Goal: Task Accomplishment & Management: Manage account settings

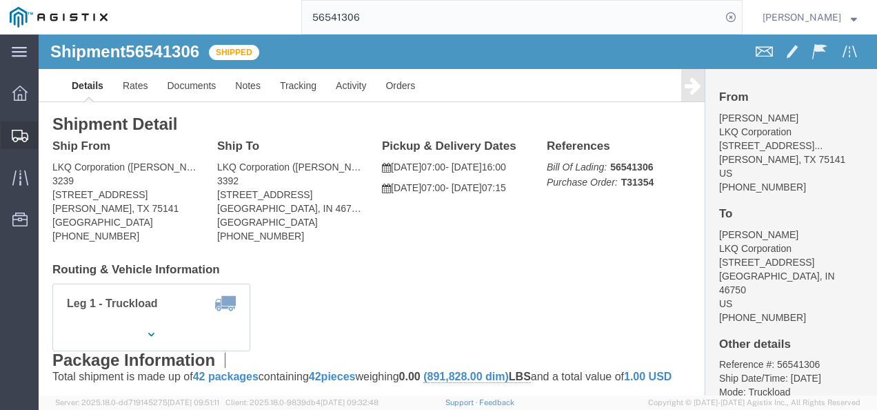
click at [48, 131] on span "Shipments" at bounding box center [43, 135] width 10 height 28
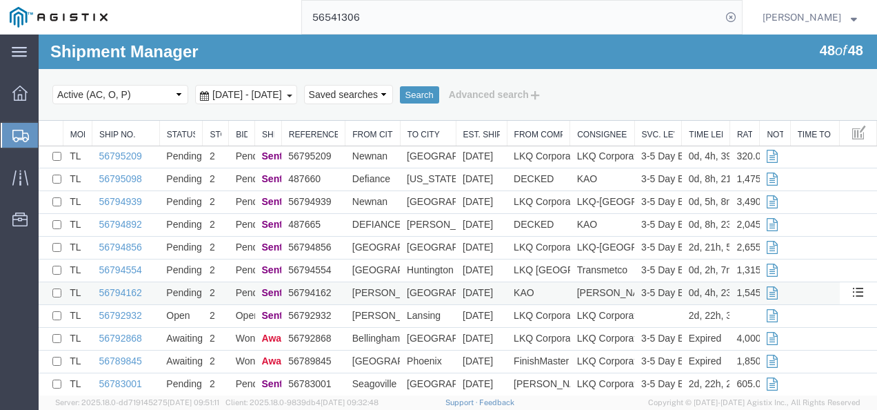
scroll to position [138, 0]
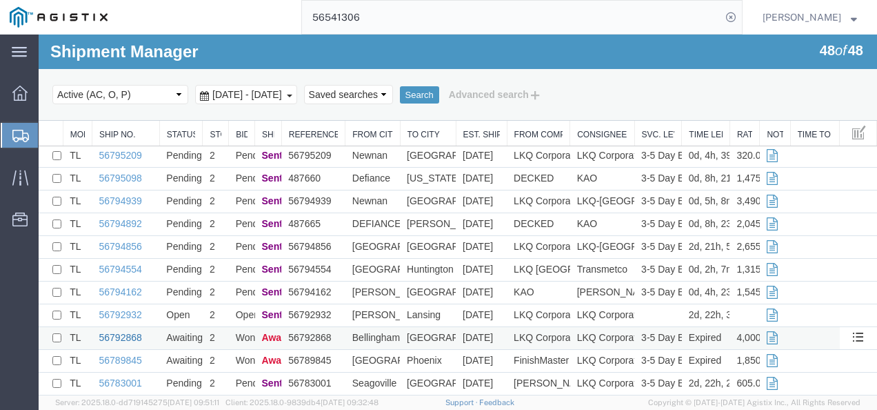
click at [121, 335] on link "56792868" at bounding box center [120, 337] width 43 height 11
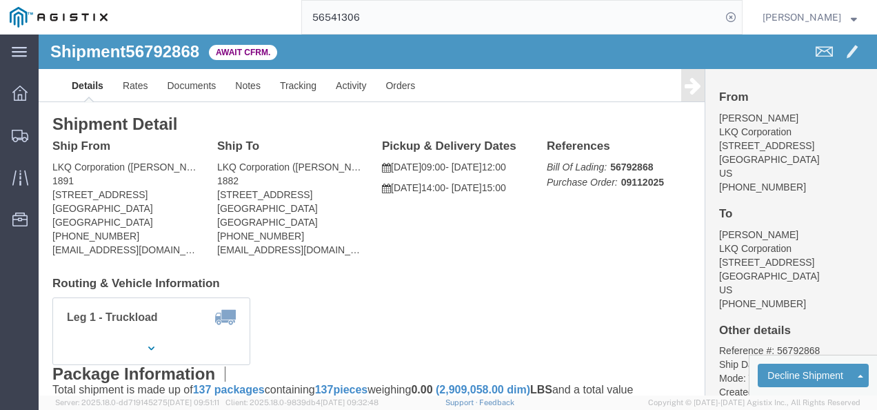
click div "Ship From LKQ Corporation ([PERSON_NAME]) 1891 [STREET_ADDRESS] [PHONE_NUMBER] …"
click link "Rates"
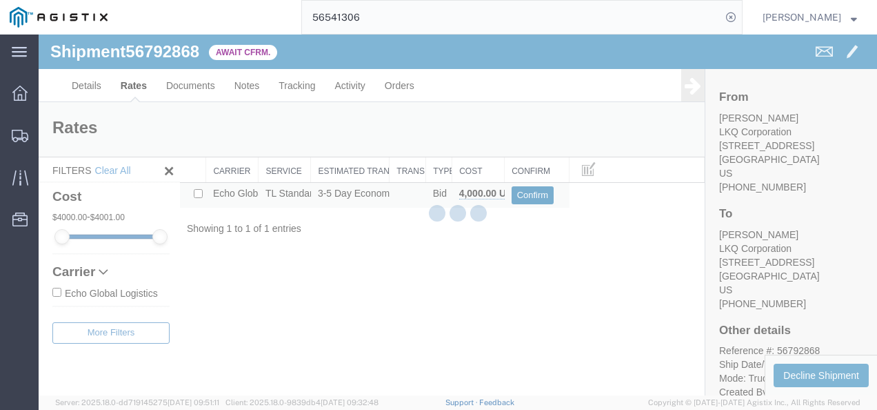
click at [530, 193] on button "Confirm" at bounding box center [533, 195] width 43 height 18
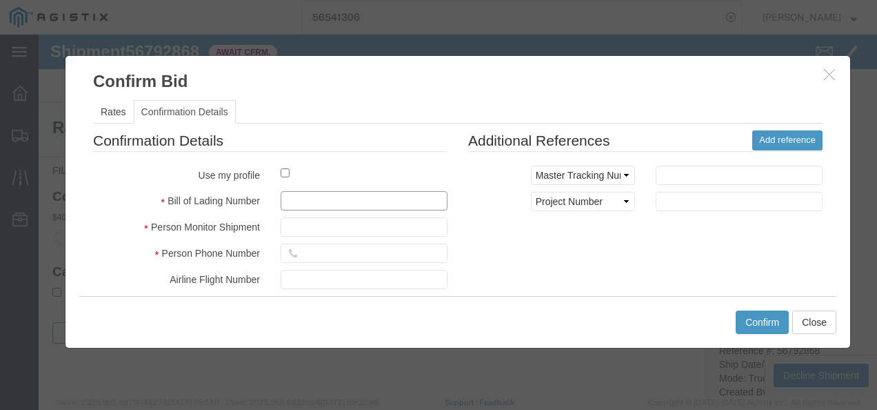
click at [352, 191] on input "text" at bounding box center [364, 200] width 167 height 19
type input "128937987213987"
type input "987219837217398"
type input "`"
type input "987213"
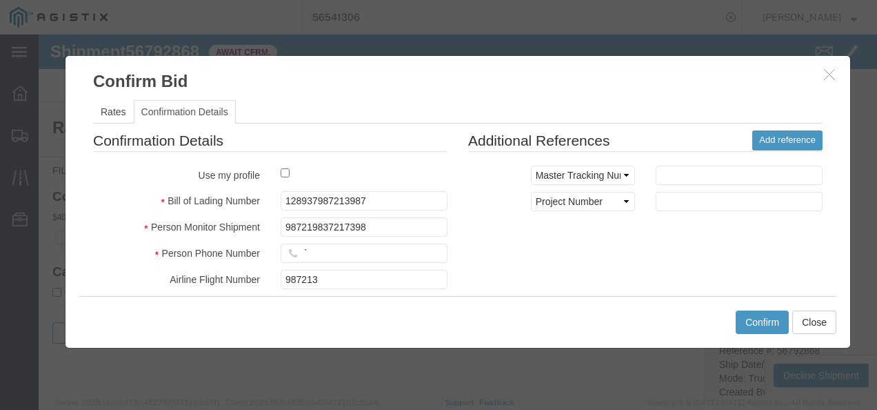
drag, startPoint x: 635, startPoint y: 251, endPoint x: 617, endPoint y: 259, distance: 20.4
click at [635, 251] on div "Confirmation Details Use my profile Bill of Lading Number 128937987213987 Perso…" at bounding box center [458, 291] width 750 height 323
click at [335, 248] on input "`" at bounding box center [364, 252] width 167 height 19
type input "21323213"
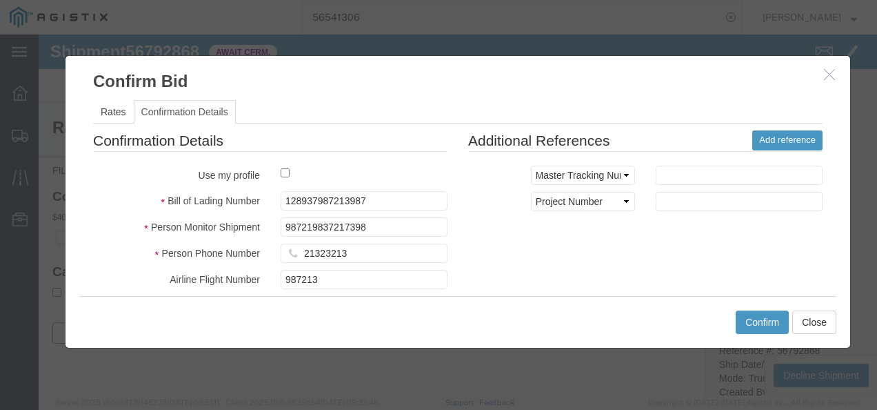
drag, startPoint x: 620, startPoint y: 239, endPoint x: 678, endPoint y: 298, distance: 82.9
click at [620, 238] on div "Confirmation Details Use my profile Bill of Lading Number 128937987213987 Perso…" at bounding box center [458, 291] width 750 height 323
click at [753, 319] on button "Confirm" at bounding box center [762, 321] width 53 height 23
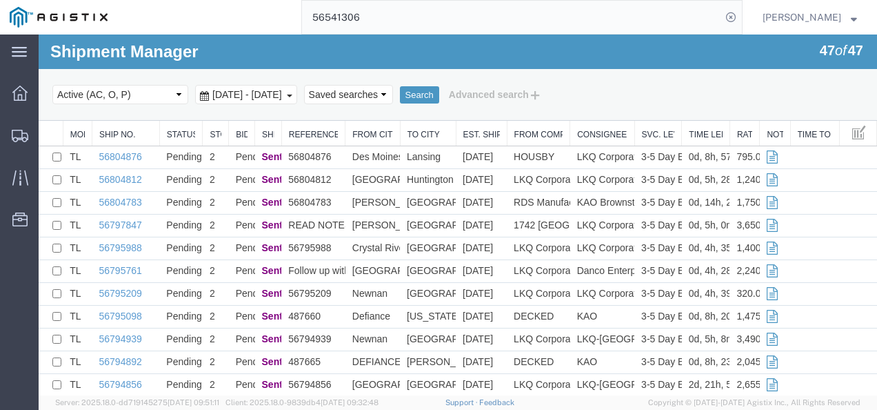
click at [450, 14] on input "56541306" at bounding box center [511, 17] width 419 height 33
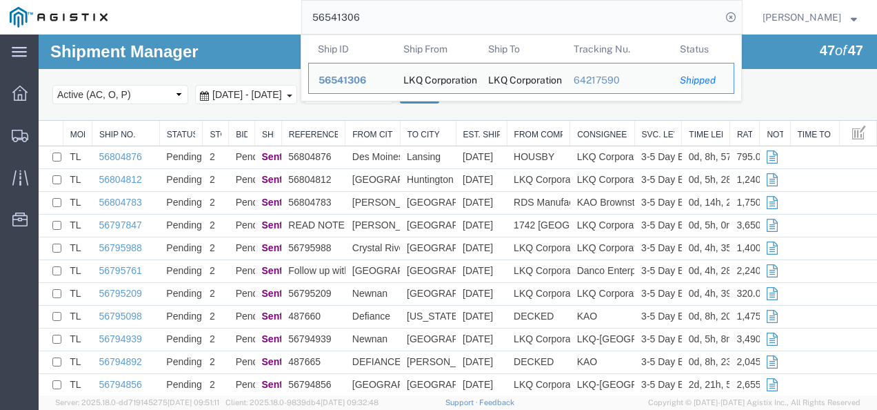
click at [450, 16] on input "56541306" at bounding box center [511, 17] width 419 height 33
paste input "56805992"
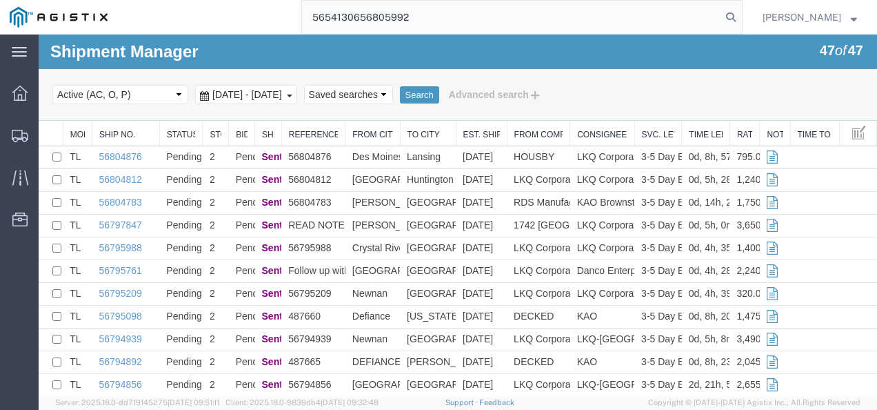
click at [450, 16] on input "5654130656805992" at bounding box center [511, 17] width 419 height 33
paste input "search"
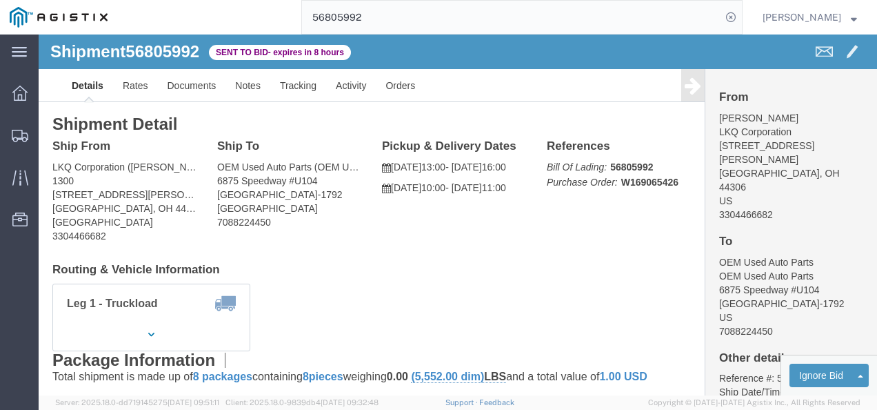
drag, startPoint x: 785, startPoint y: 162, endPoint x: 708, endPoint y: 160, distance: 77.3
click div "From Jody McAllister LKQ Corporation 1435 Triplett Blvd Akron, OH 44306 US 3304…"
click div "Leg 1 - Truckload Vehicle 1: Standard Dry Van (53 Feet) Number of trucks: 1"
drag, startPoint x: 368, startPoint y: 239, endPoint x: 313, endPoint y: 265, distance: 60.5
click h4 "Routing & Vehicle Information"
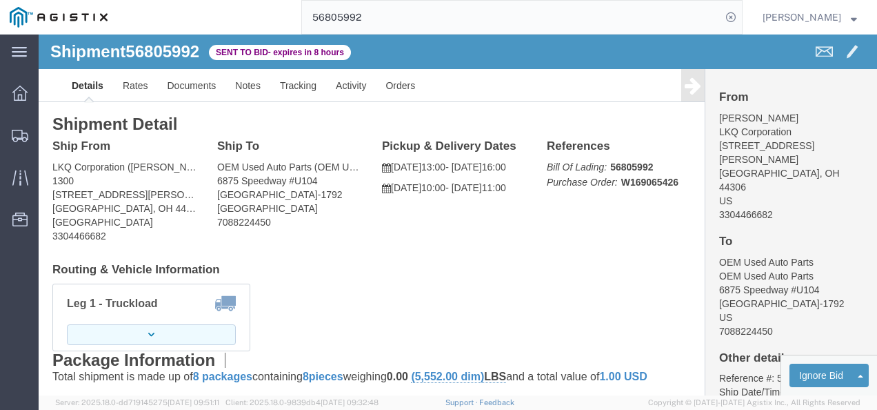
click button "button"
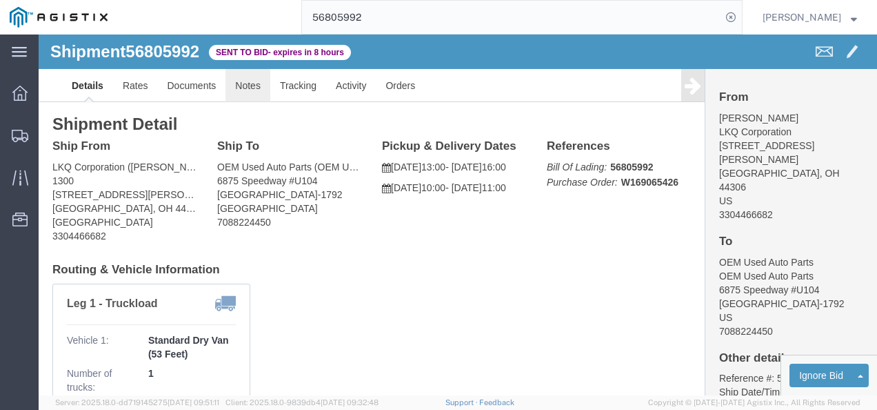
click link "Notes"
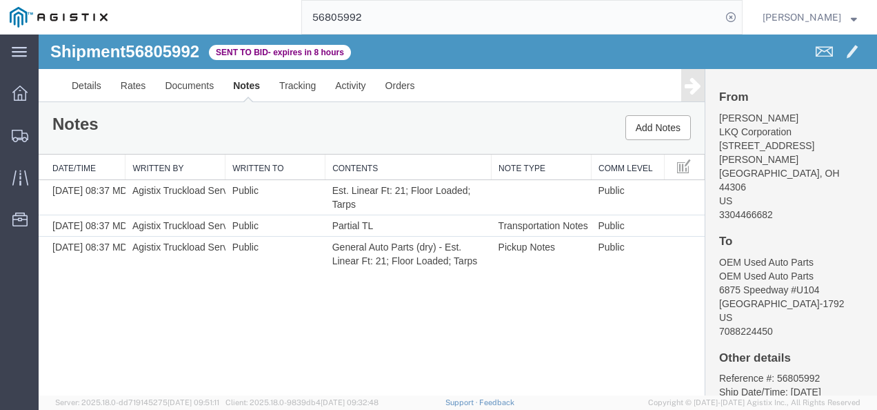
click at [354, 314] on div "Shipment 56805992 3 of 3 Sent to Bid - expires in 8 hours Details Rates Documen…" at bounding box center [458, 214] width 839 height 361
click at [98, 87] on link "Details" at bounding box center [86, 85] width 49 height 33
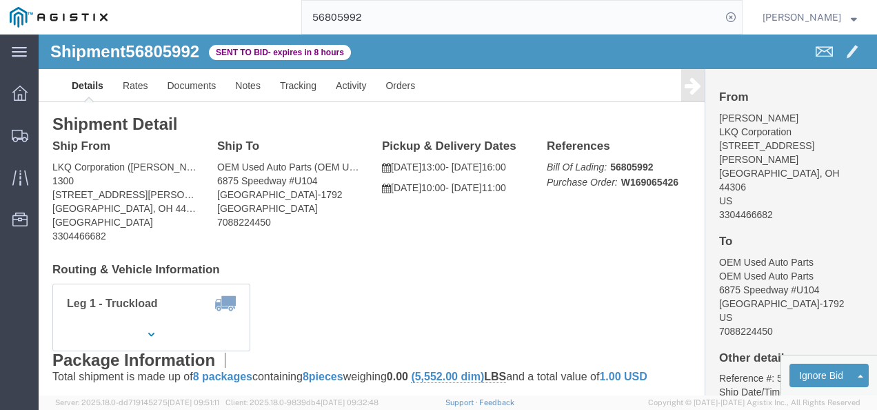
drag, startPoint x: 412, startPoint y: 225, endPoint x: 403, endPoint y: 316, distance: 91.5
click div "Shipment Detail Ship From LKQ Corporation (Jody McAllister) 1300 1435 Triplett …"
click at [424, 26] on input "56805992" at bounding box center [511, 17] width 419 height 33
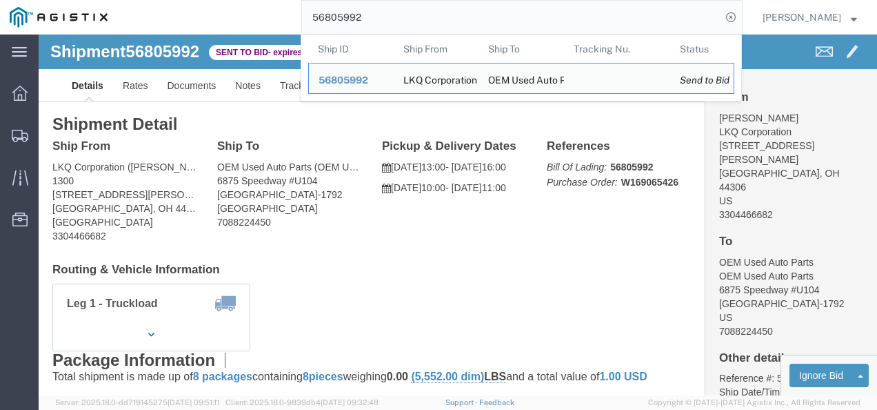
click at [424, 24] on input "56805992" at bounding box center [511, 17] width 419 height 33
paste input "795000"
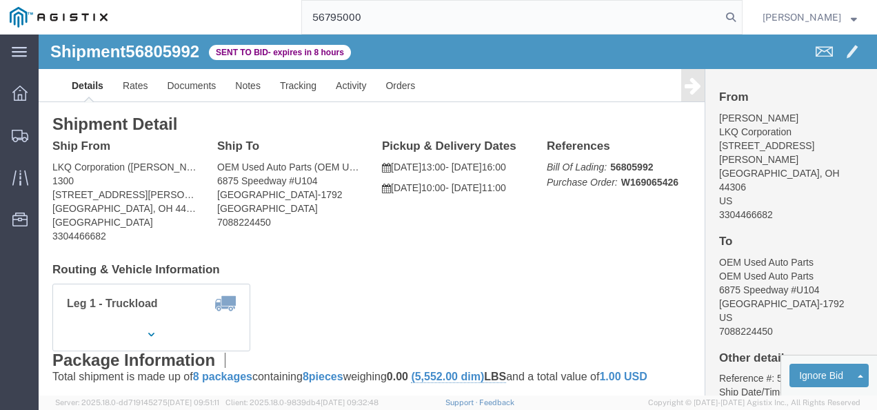
type input "56795000"
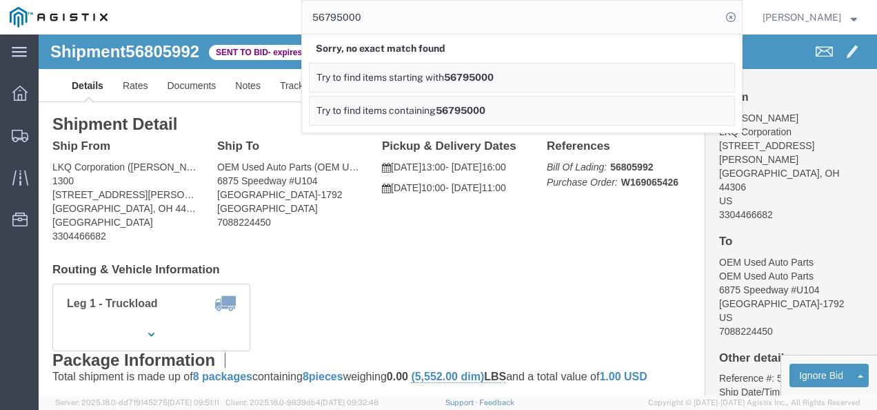
click div "Shipment Detail Ship From LKQ Corporation (Jody McAllister) 1300 1435 Triplett …"
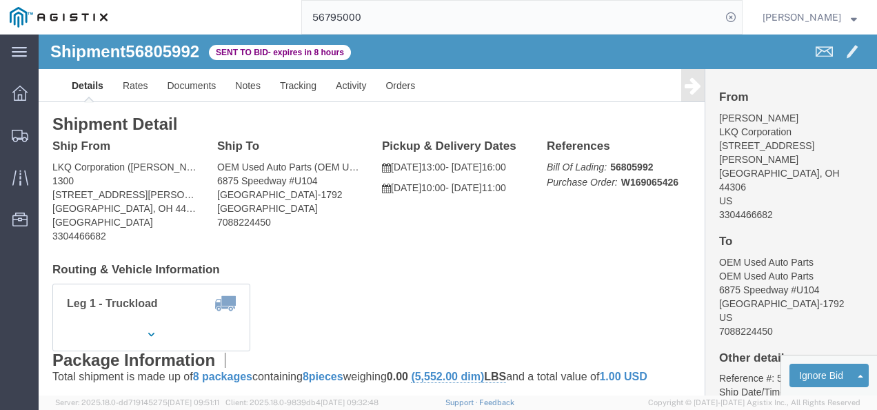
click div "Leg 1 - Truckload Vehicle 1: Standard Dry Van (53 Feet) Number of trucks: 1"
click at [48, 126] on span "Shipments" at bounding box center [43, 135] width 10 height 28
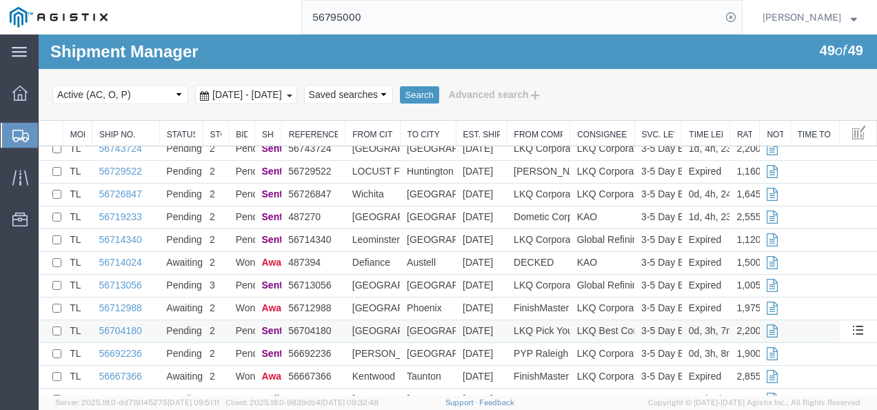
scroll to position [880, 0]
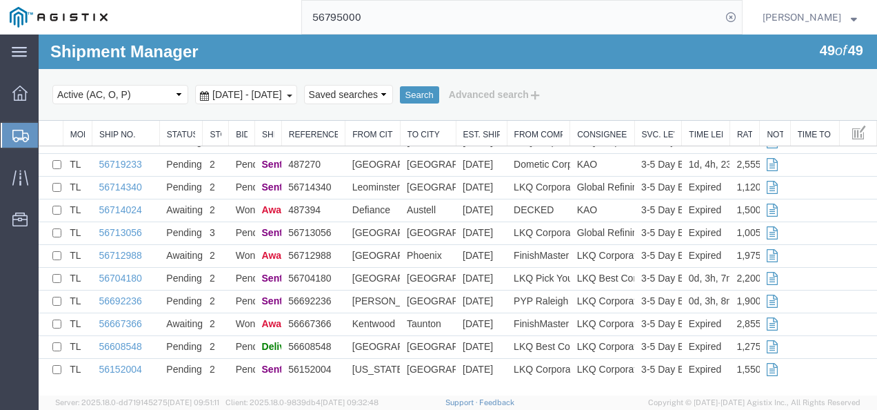
click at [359, 18] on input "56795000" at bounding box center [511, 17] width 419 height 33
click at [357, 18] on input "56795000" at bounding box center [511, 17] width 419 height 33
click at [360, 20] on input "56795000" at bounding box center [511, 17] width 419 height 33
click at [810, 98] on div "Select status Active (AC, O, P) All Approved Awaiting Confirmation (AC) Booked …" at bounding box center [457, 94] width 811 height 23
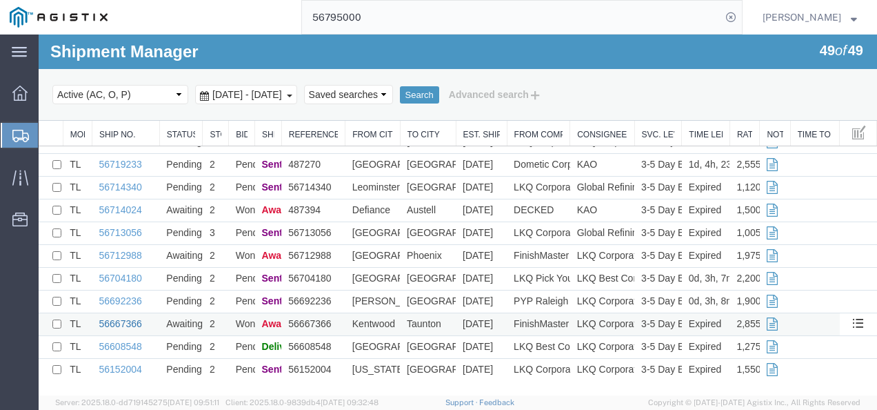
click at [123, 321] on link "56667366" at bounding box center [120, 323] width 43 height 11
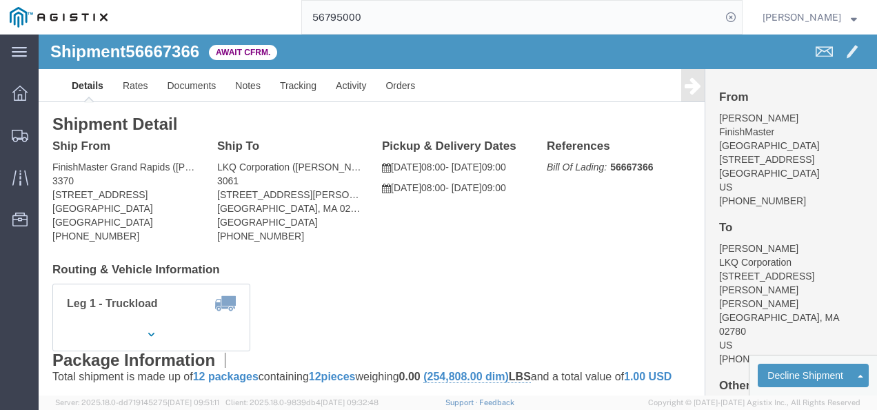
click h4 "Routing & Vehicle Information"
click link "Rates"
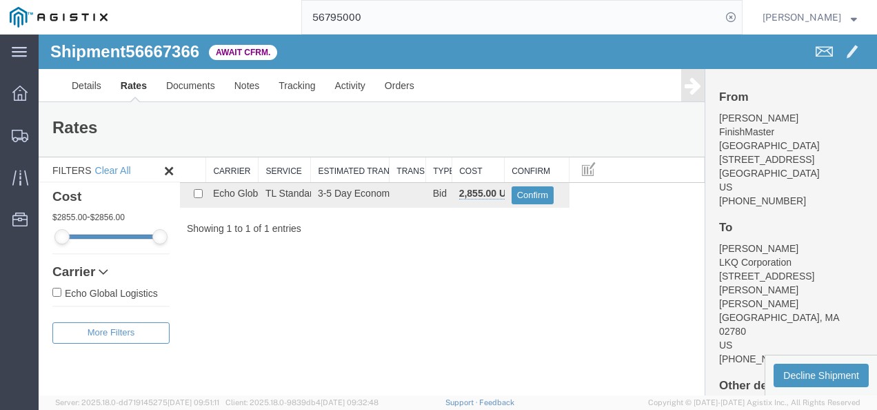
click at [178, 54] on span "56667366" at bounding box center [163, 51] width 74 height 19
copy span "56667366"
click at [528, 199] on button "Confirm" at bounding box center [533, 195] width 43 height 18
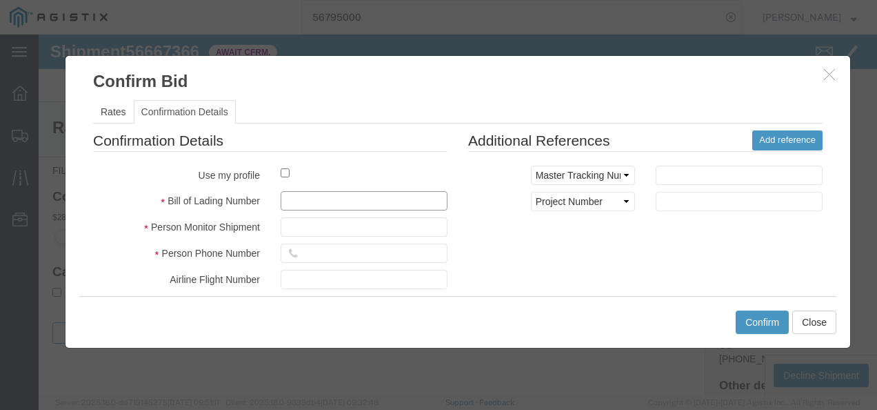
click at [361, 199] on input "text" at bounding box center [364, 200] width 167 height 19
type input "29873987213987"
type input "9872732198798"
type input "7981327921987"
click at [684, 310] on div "Confirm Close" at bounding box center [457, 322] width 757 height 52
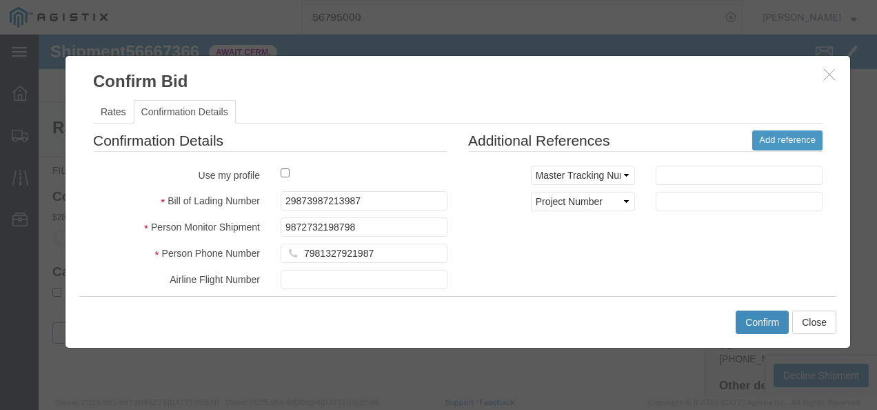
click at [748, 317] on button "Confirm" at bounding box center [762, 321] width 53 height 23
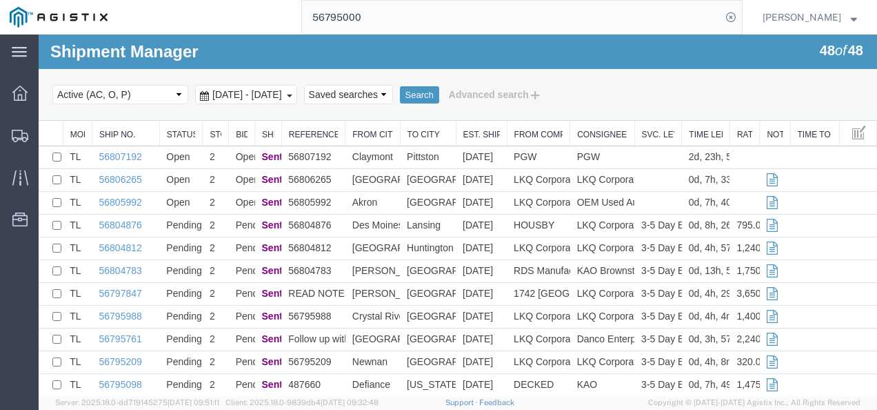
click at [426, 8] on input "56795000" at bounding box center [511, 17] width 419 height 33
paste input "667366"
type input "56667366"
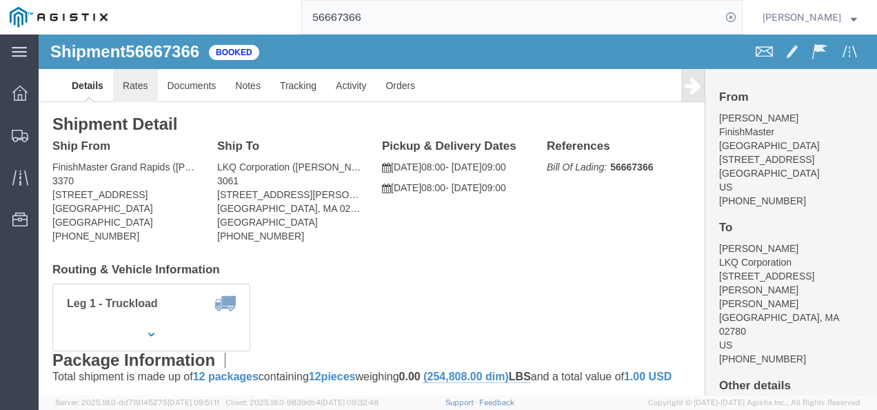
click link "Rates"
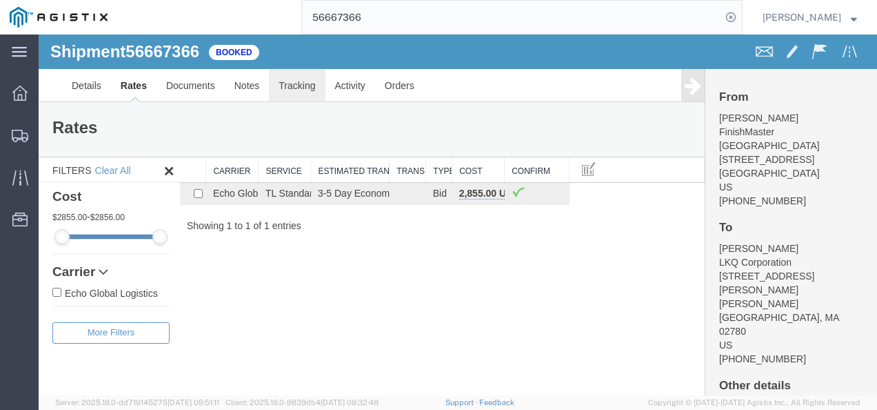
click at [284, 80] on link "Tracking" at bounding box center [297, 85] width 56 height 33
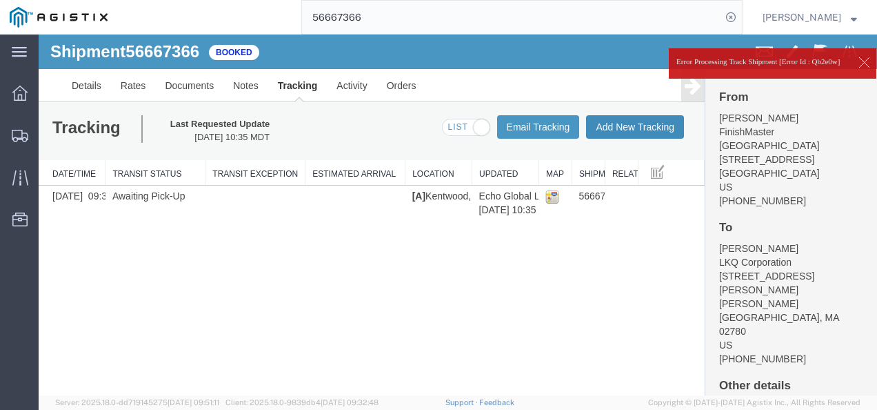
click at [639, 125] on button "Add New Tracking" at bounding box center [635, 126] width 98 height 23
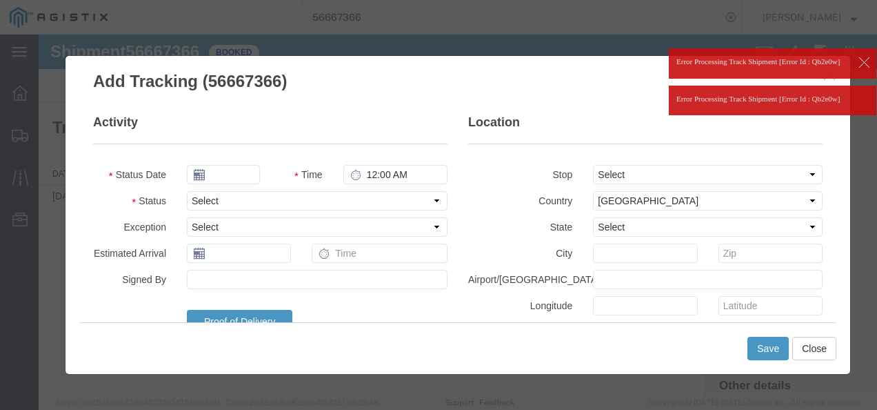
type input "[DATE]"
type input "11:00 AM"
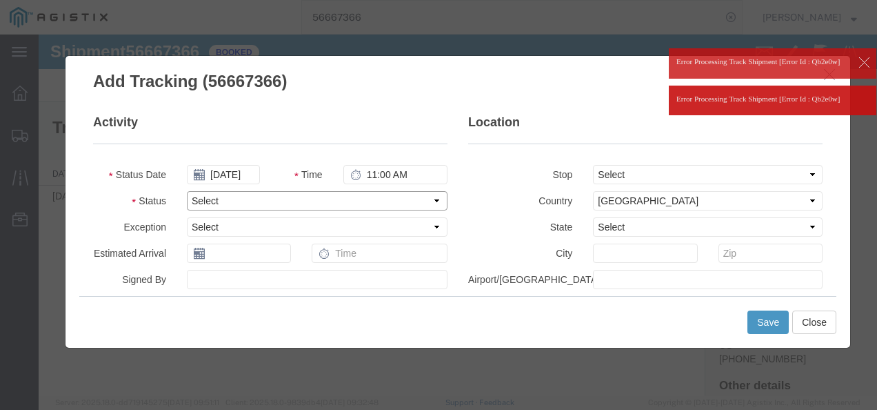
click at [223, 192] on select "Select Arrival Notice Available Arrival Notice Imported Arrive at Delivery Loca…" at bounding box center [317, 200] width 261 height 19
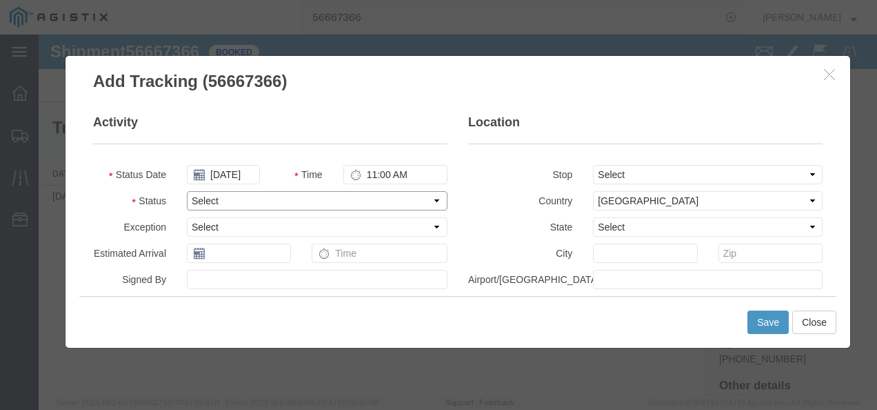
select select "DELIVRED"
click at [187, 191] on select "Select Arrival Notice Available Arrival Notice Imported Arrive at Delivery Loca…" at bounding box center [317, 200] width 261 height 19
click at [775, 310] on button "Save" at bounding box center [768, 321] width 41 height 23
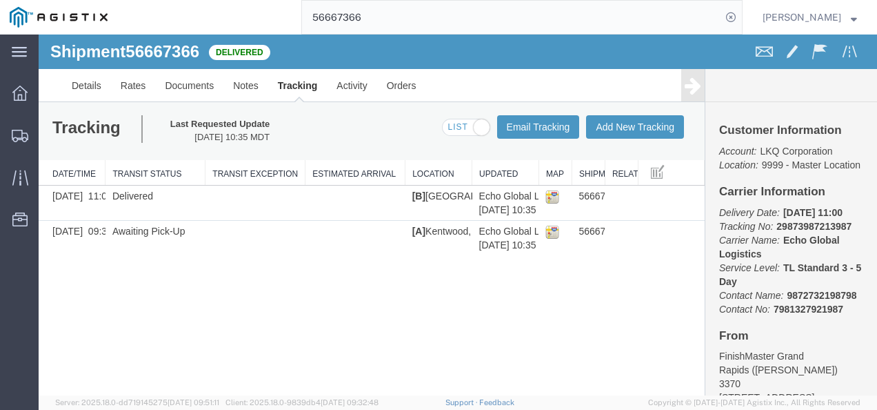
click at [397, 13] on input "56667366" at bounding box center [511, 17] width 419 height 33
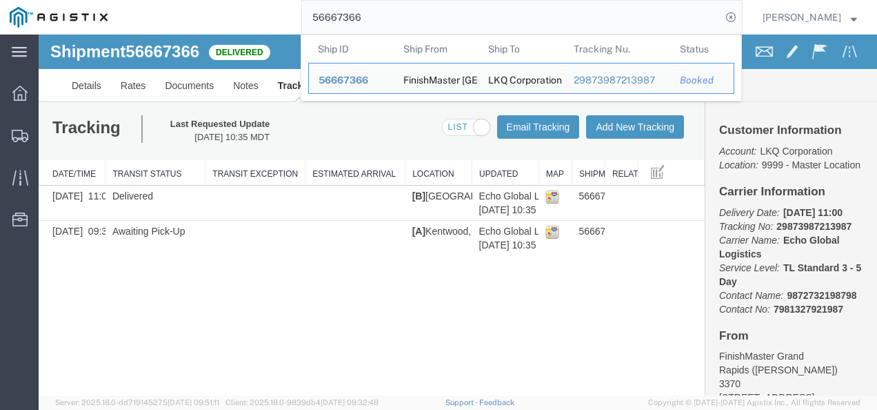
click at [372, 29] on input "56667366" at bounding box center [511, 17] width 419 height 33
paste input "805992"
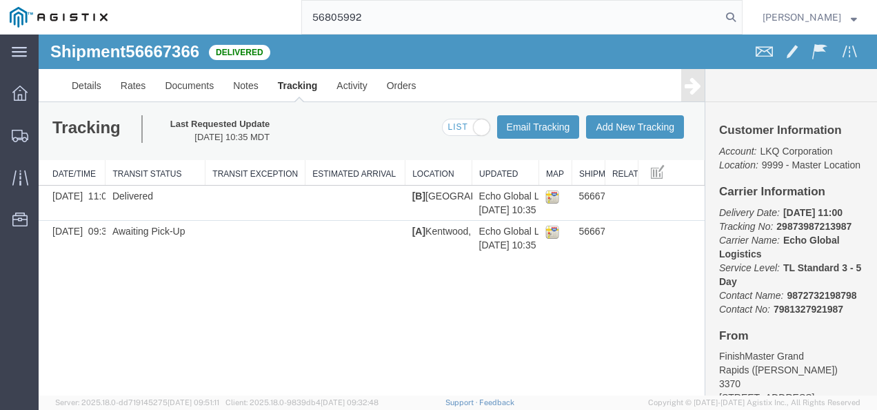
type input "56805992"
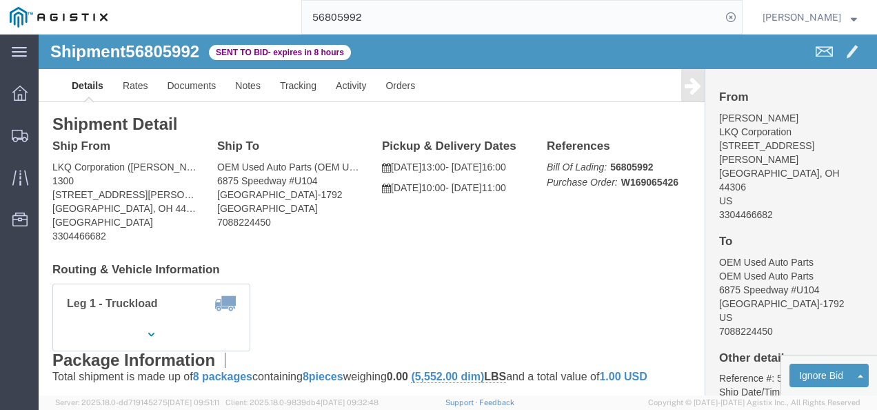
click div "Leg 1 - Truckload Vehicle 1: Standard Dry Van (53 Feet) Number of trucks: 1"
click h4 "Routing & Vehicle Information"
drag, startPoint x: 406, startPoint y: 272, endPoint x: 248, endPoint y: 204, distance: 171.8
click div "Leg 1 - Truckload Vehicle 1: Standard Dry Van (53 Feet) Number of trucks: 1"
click at [48, 134] on span "Shipments" at bounding box center [43, 135] width 10 height 28
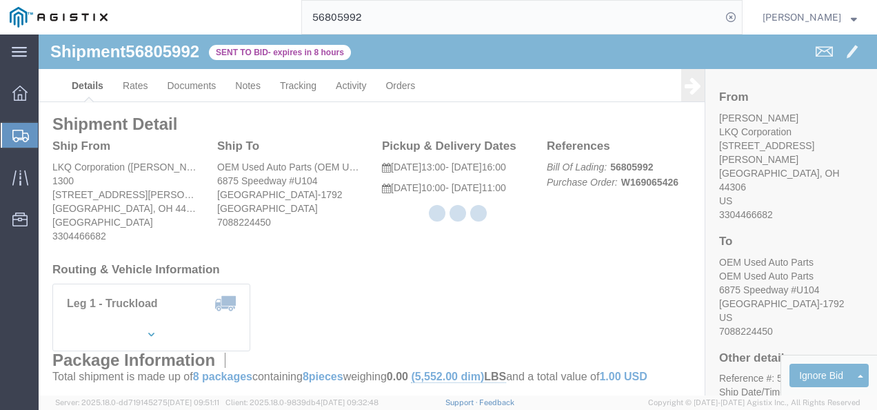
click at [440, 269] on div at bounding box center [458, 214] width 839 height 361
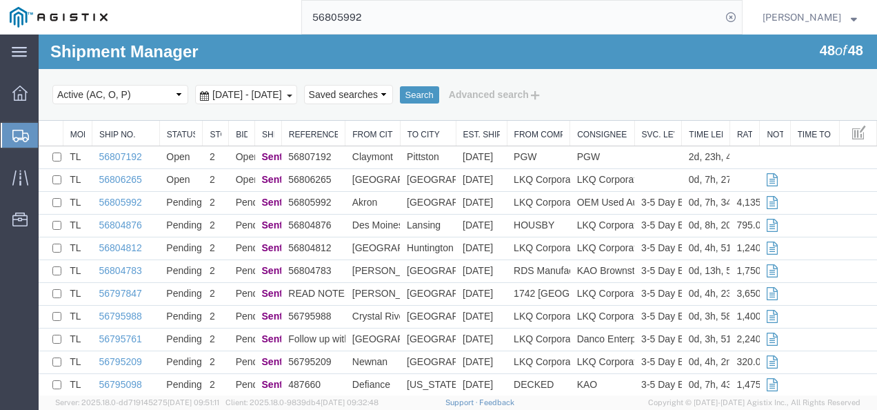
click at [833, 81] on div "Search Select status Active (AC, O, P) All Approved Awaiting Confirmation (AC) …" at bounding box center [458, 95] width 839 height 52
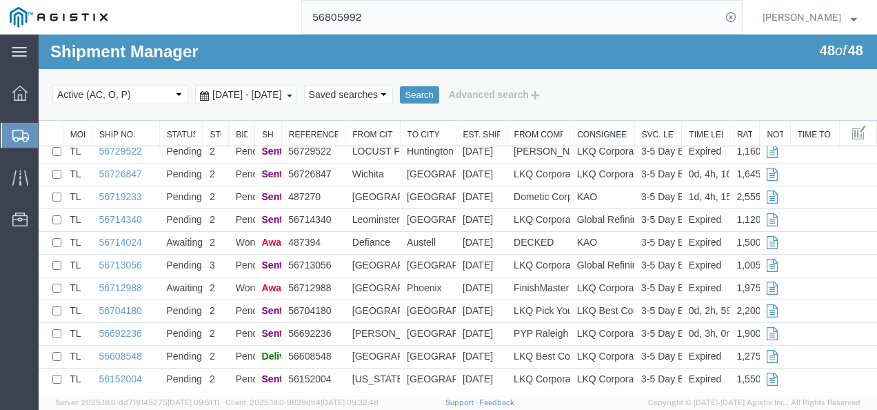
scroll to position [857, 0]
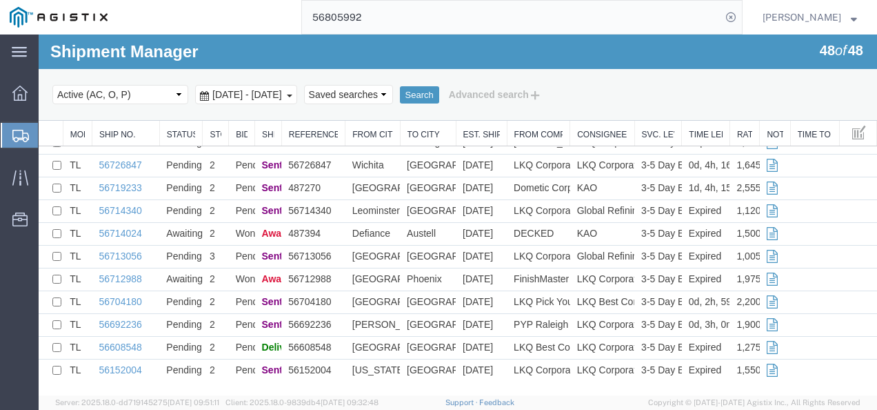
drag, startPoint x: 789, startPoint y: 99, endPoint x: 694, endPoint y: 138, distance: 103.0
click at [789, 99] on div "Select status Active (AC, O, P) All Approved Awaiting Confirmation (AC) Booked …" at bounding box center [457, 94] width 811 height 23
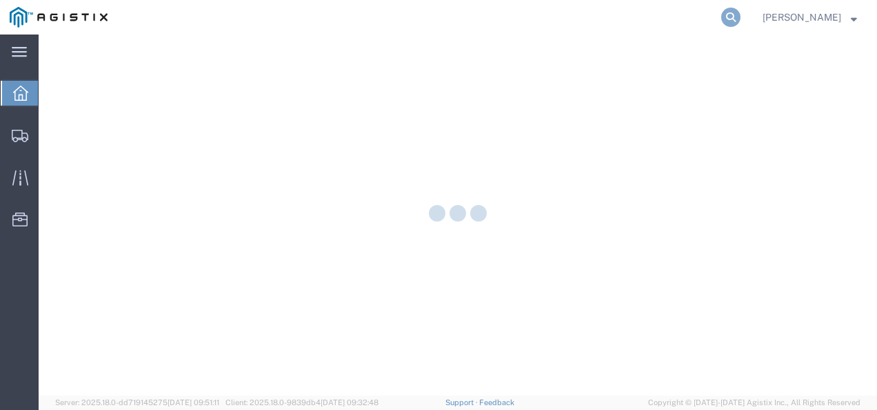
click at [741, 14] on icon at bounding box center [730, 17] width 19 height 19
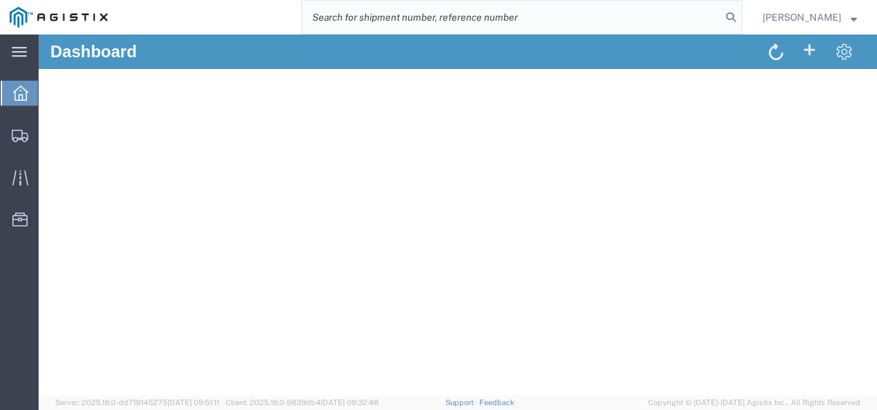
paste input "56805992"
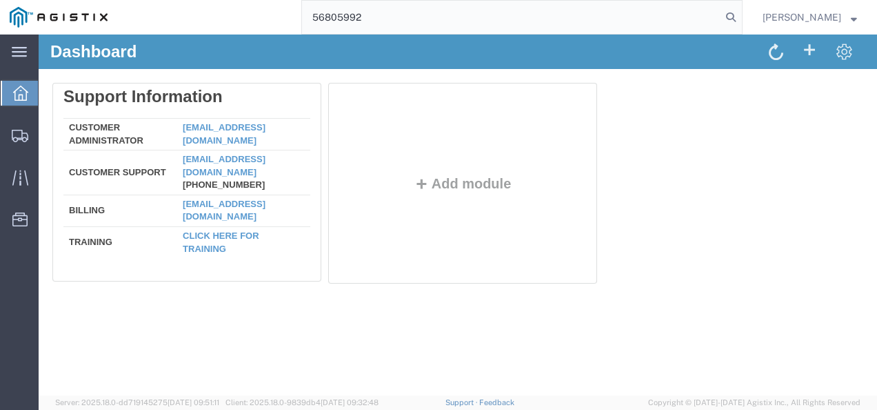
type input "56805992"
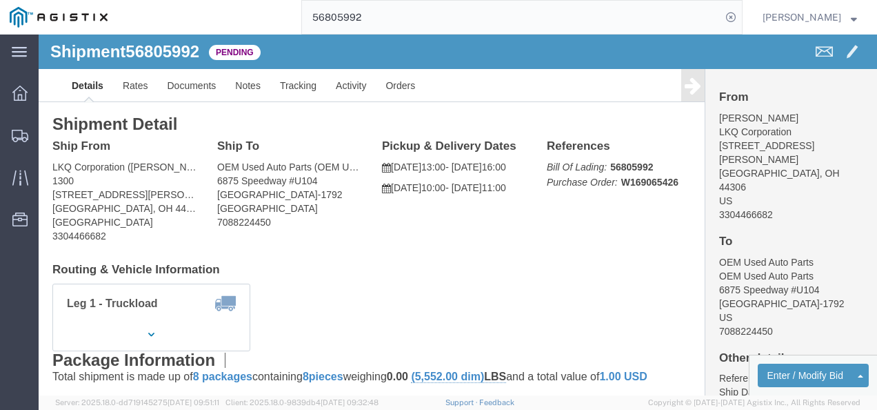
click div "Ship From LKQ Corporation ([PERSON_NAME]) [STREET_ADDRESS][PERSON_NAME] 3304466…"
click button "Enter / Modify Bid"
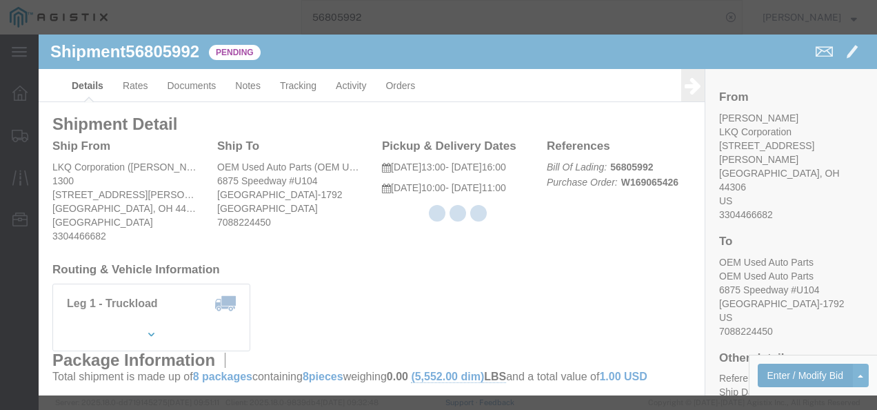
select select "4622"
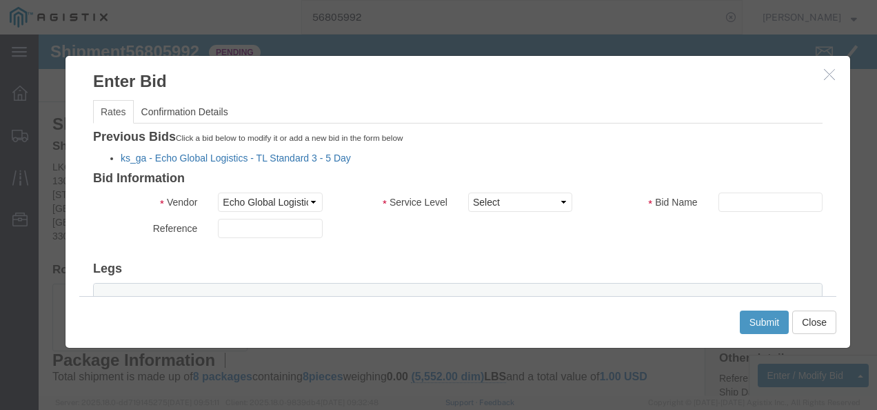
click link "ks_ga - Echo Global Logistics - TL Standard 3 - 5 Day"
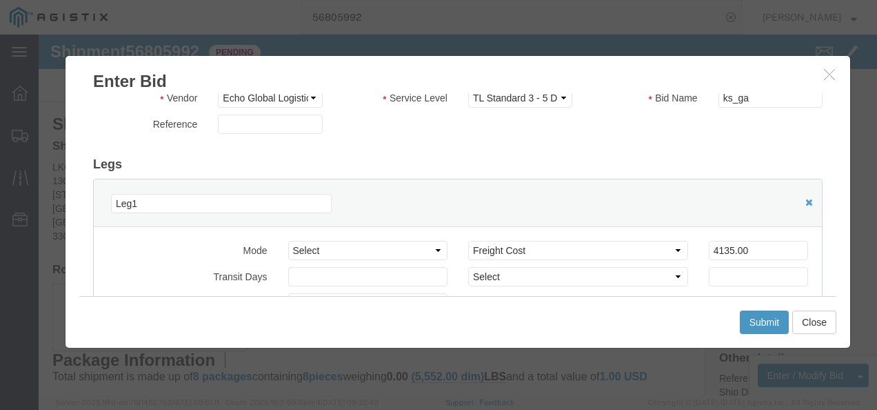
scroll to position [69, 0]
drag, startPoint x: 713, startPoint y: 217, endPoint x: 548, endPoint y: 211, distance: 165.6
click div "Select 2 Day Service 3 Axle Winch Truck 3 to 5 Day Service 96L Domestic Flat Ra…"
type input "3200"
click div "Submit Close"
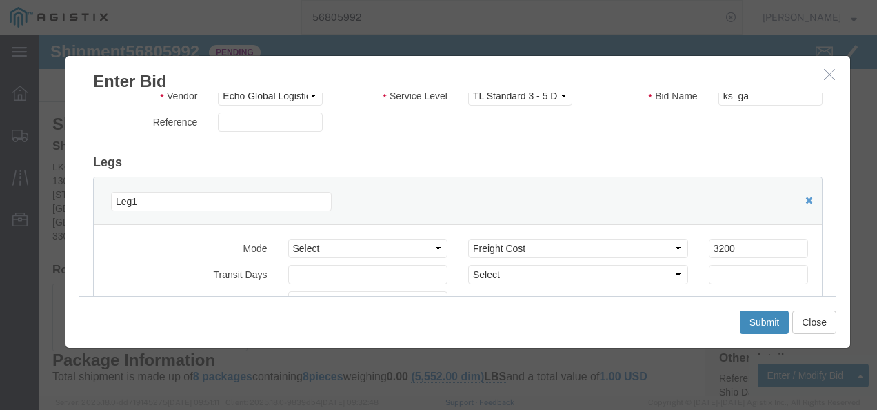
click button "Submit"
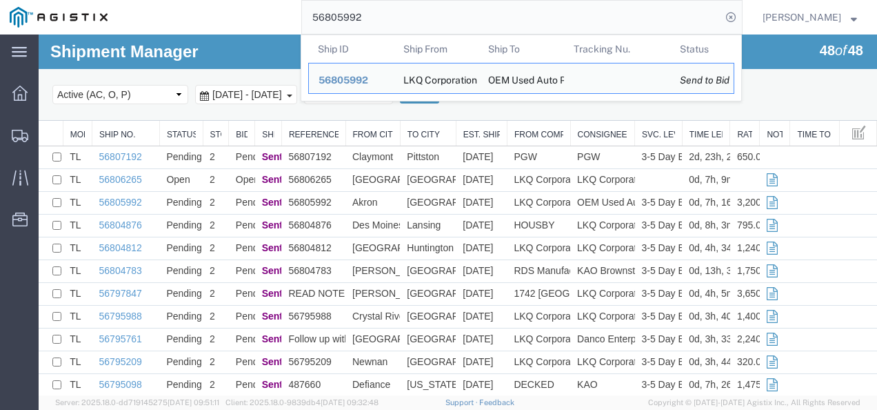
click at [414, 14] on input "56805992" at bounding box center [511, 17] width 419 height 33
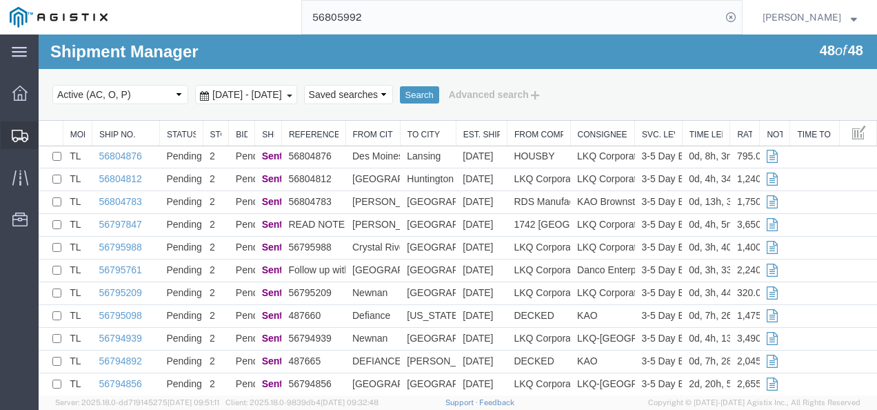
click at [48, 133] on span "Shipments" at bounding box center [43, 135] width 10 height 28
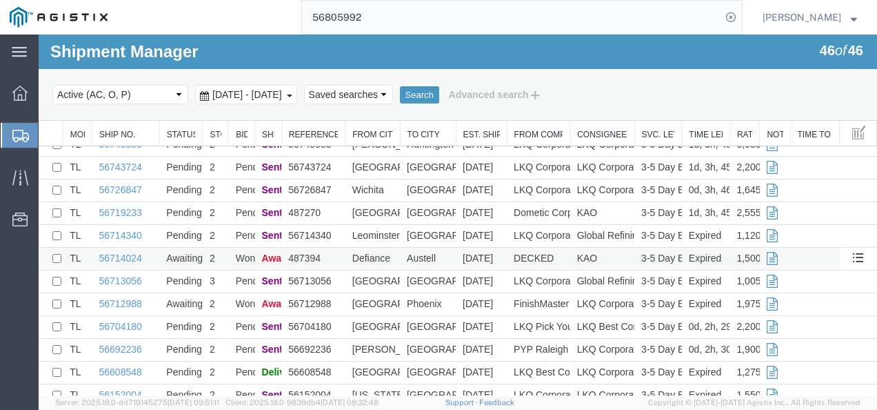
scroll to position [811, 0]
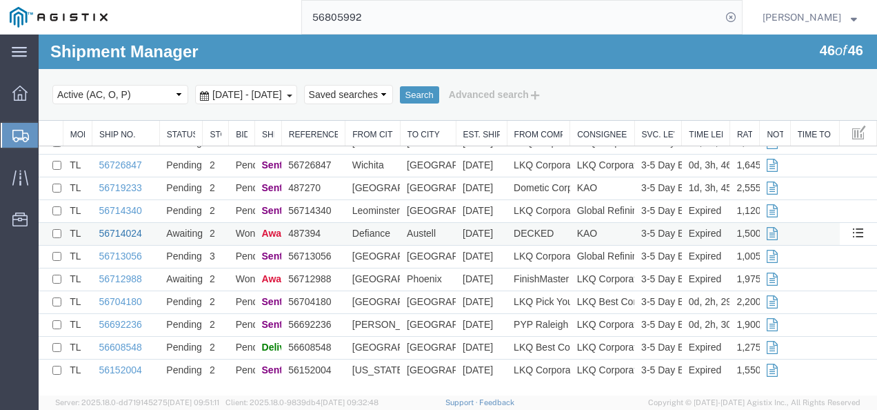
click at [113, 229] on link "56714024" at bounding box center [120, 233] width 43 height 11
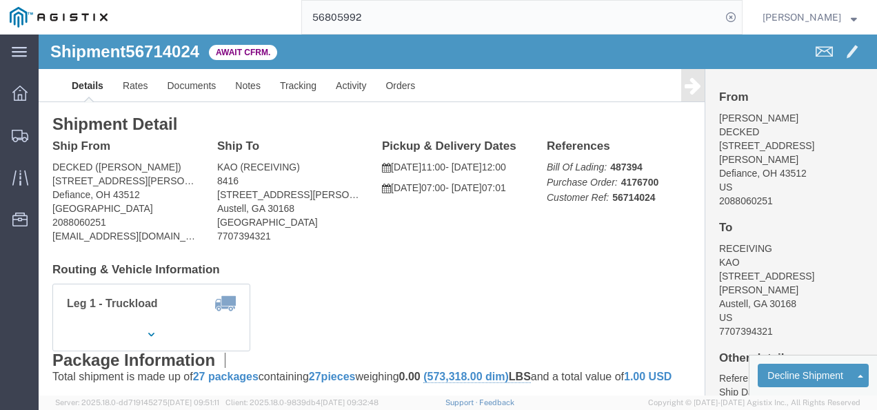
click div "Leg 1 - Truckload Vehicle 1: Standard Dry Van (53 Feet) Number of trucks: 1"
click link "Rates"
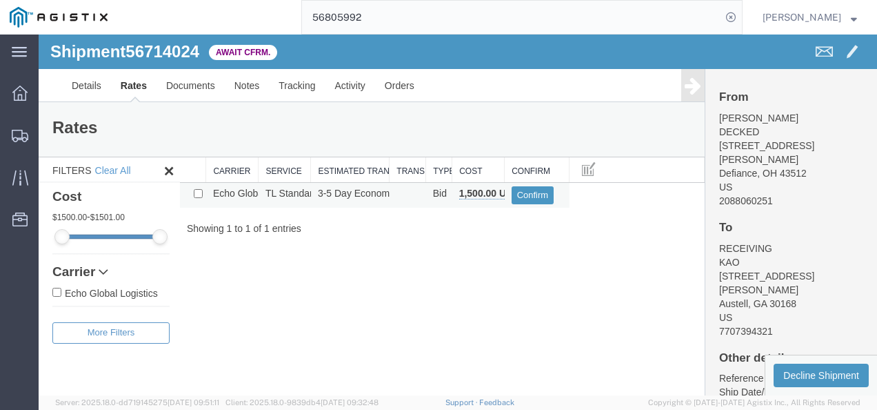
click at [526, 185] on td "Confirm" at bounding box center [537, 195] width 65 height 25
click at [525, 190] on button "Confirm" at bounding box center [533, 195] width 43 height 18
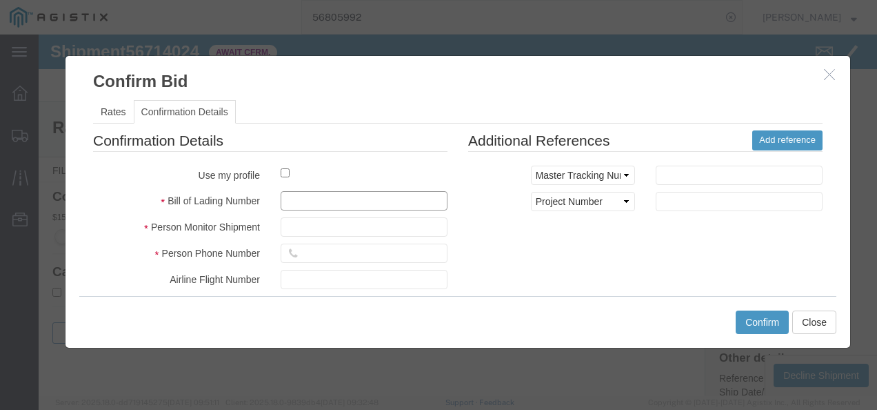
click at [374, 191] on input "text" at bounding box center [364, 200] width 167 height 19
type input "217398217398798"
type input "9873219872317"
type input "98798213791879"
click at [615, 257] on div "Confirmation Details Use my profile Bill of Lading Number 217398217398798 Perso…" at bounding box center [458, 291] width 750 height 323
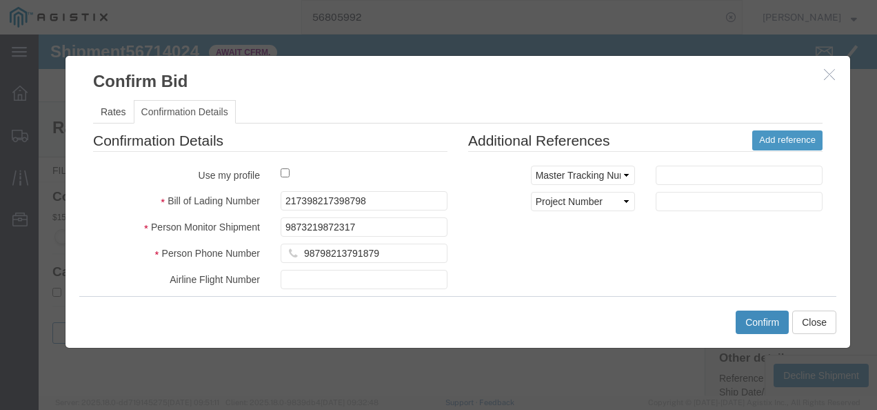
click at [741, 328] on button "Confirm" at bounding box center [762, 321] width 53 height 23
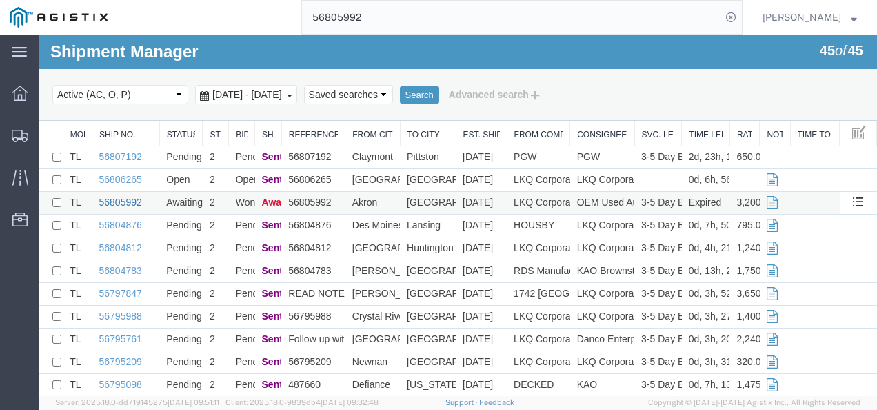
click at [128, 199] on link "56805992" at bounding box center [120, 202] width 43 height 11
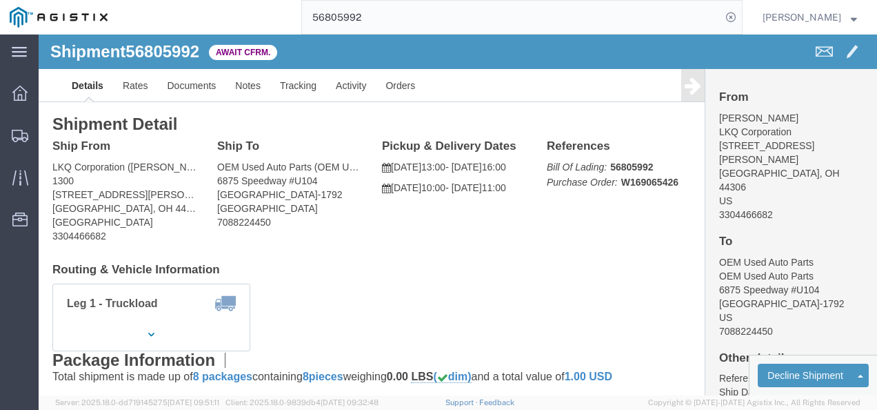
drag, startPoint x: 384, startPoint y: 245, endPoint x: 283, endPoint y: 188, distance: 116.4
click div "Shipment Detail Ship From LKQ Corporation ([PERSON_NAME]) [STREET_ADDRESS][PERS…"
click link "Rates"
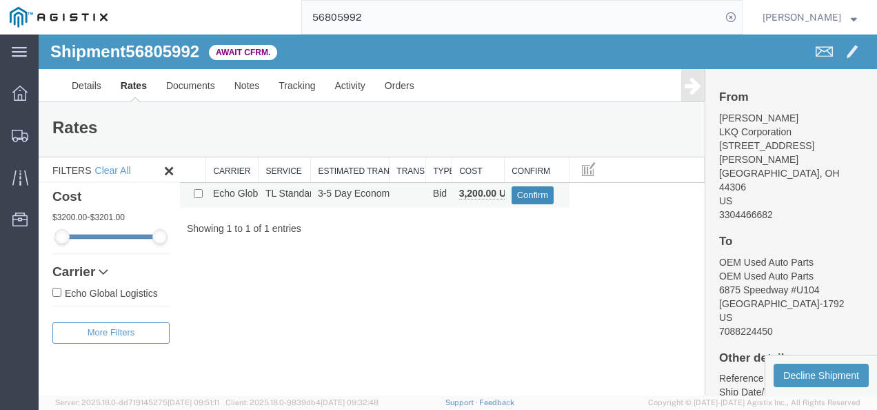
click at [526, 191] on button "Confirm" at bounding box center [533, 195] width 43 height 18
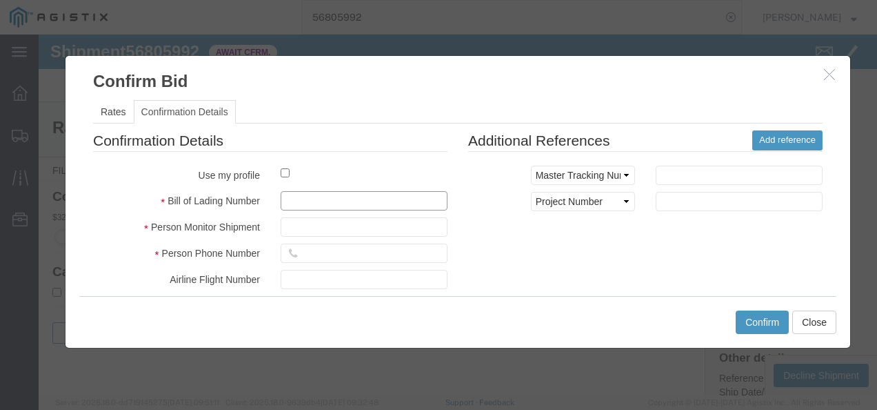
click at [362, 207] on input "text" at bounding box center [364, 200] width 167 height 19
type input "21973987213987"
type input "987219837982137"
type input "9872198379873"
click at [630, 277] on div "Confirmation Details Use my profile Bill of Lading Number 21973987213987 Person…" at bounding box center [458, 291] width 750 height 323
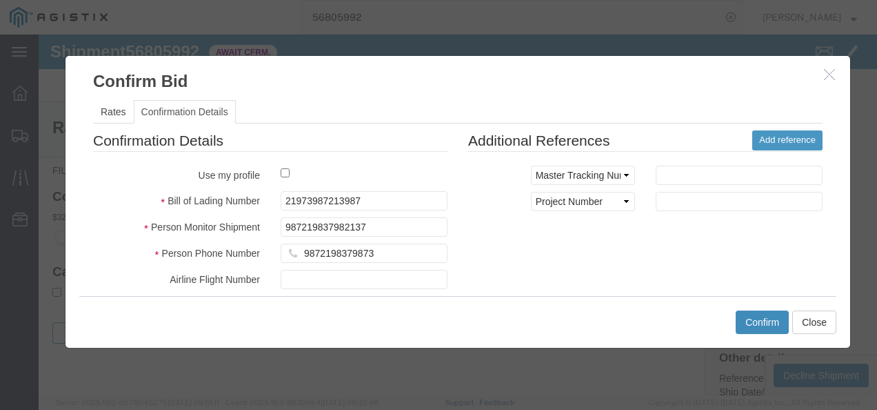
click at [761, 324] on button "Confirm" at bounding box center [762, 321] width 53 height 23
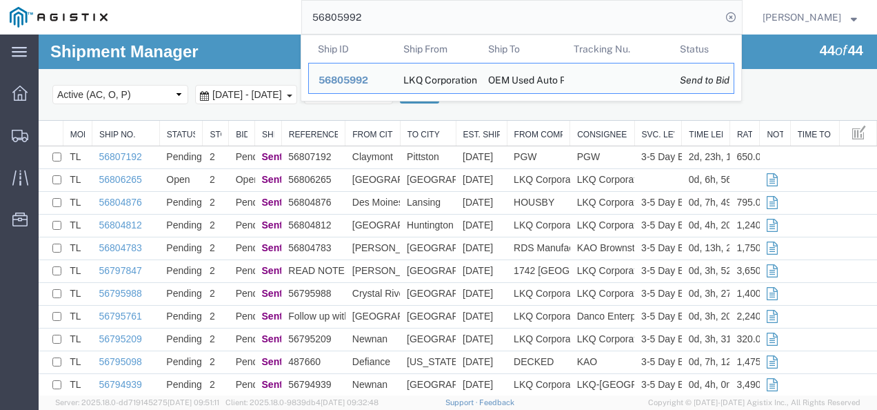
click at [372, 1] on input "56805992" at bounding box center [511, 17] width 419 height 33
click at [374, 8] on input "56805992" at bounding box center [511, 17] width 419 height 33
paste input "780018"
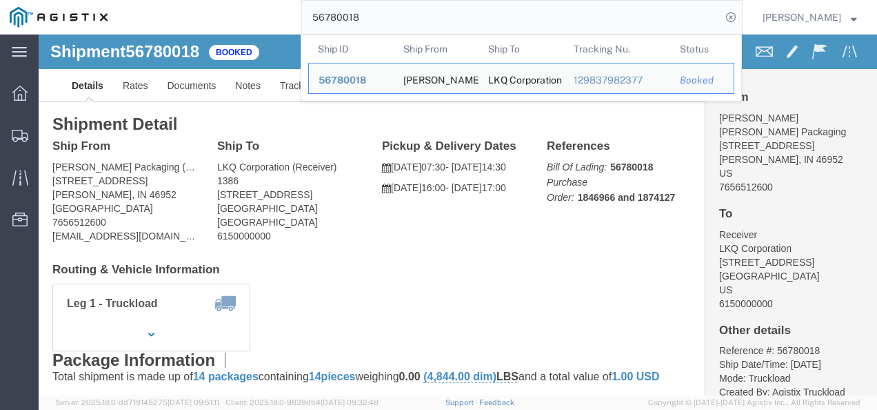
drag, startPoint x: 364, startPoint y: 291, endPoint x: 375, endPoint y: 291, distance: 11.0
click div "Leg 1 - Truckload Vehicle 1: Standard Dry Van (53 Feet) Number of trucks: 1"
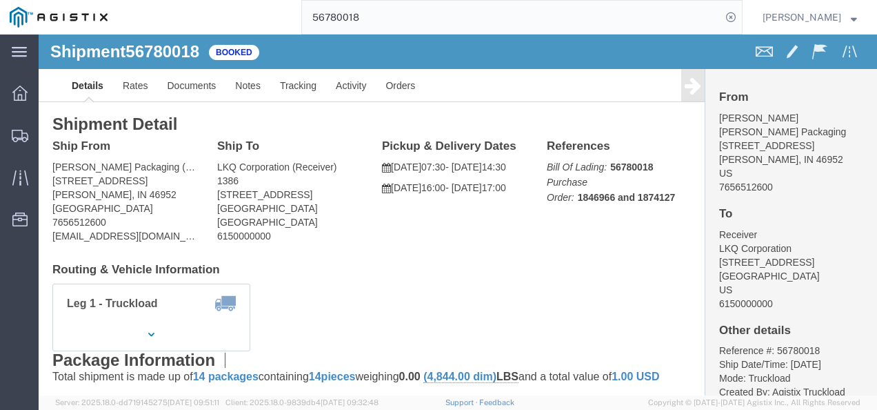
click h4 "To"
drag, startPoint x: 317, startPoint y: 232, endPoint x: 388, endPoint y: 348, distance: 136.5
click h4 "Routing & Vehicle Information"
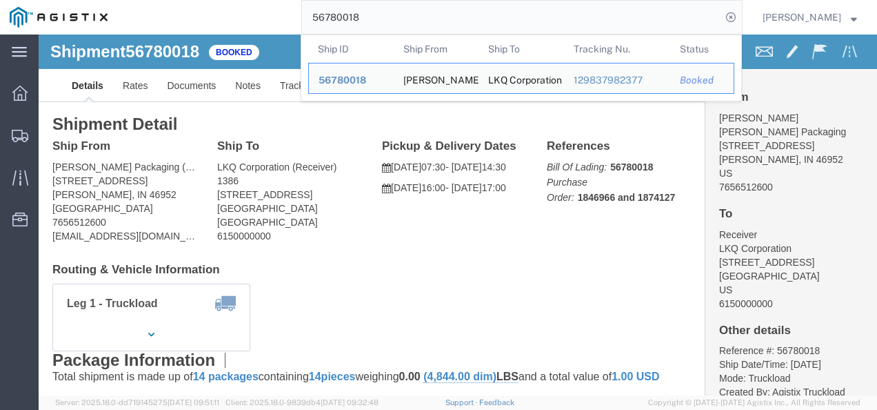
click at [406, 23] on input "56780018" at bounding box center [511, 17] width 419 height 33
paste input "5695530"
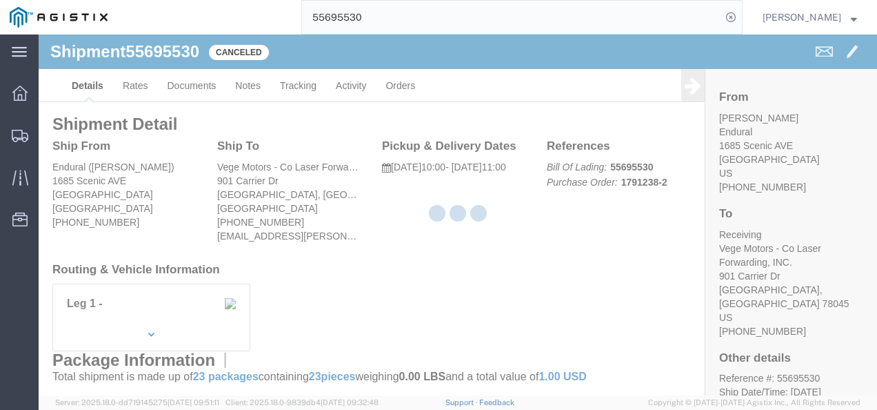
click at [400, 259] on div at bounding box center [458, 214] width 839 height 361
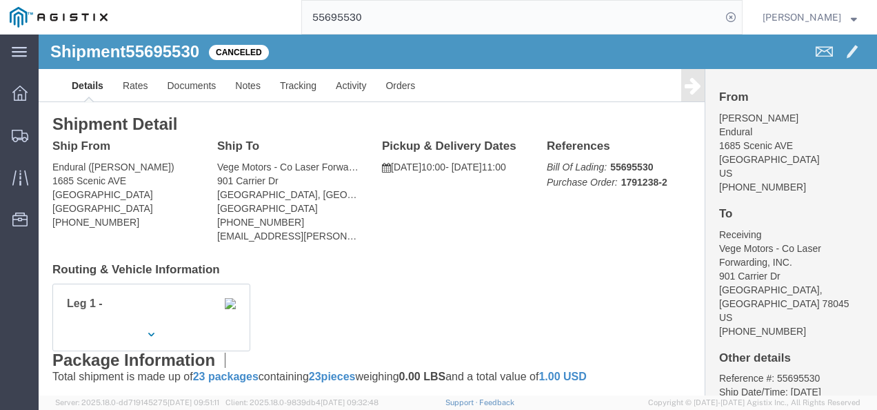
drag, startPoint x: 368, startPoint y: 219, endPoint x: 374, endPoint y: 226, distance: 8.3
click div "Shipment Detail Ship From Endural ([PERSON_NAME]) [STREET_ADDRESS] [PHONE_NUMBE…"
drag, startPoint x: 771, startPoint y: 153, endPoint x: 761, endPoint y: 153, distance: 10.3
click address "[PERSON_NAME] Endural [STREET_ADDRESS] [PHONE_NUMBER]"
click div "Shipment Detail Ship From Endural ([PERSON_NAME]) [STREET_ADDRESS] [PHONE_NUMBE…"
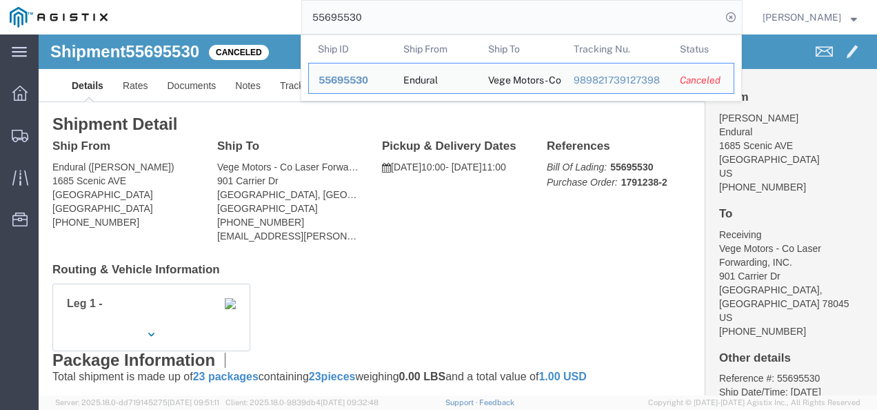
click at [395, 22] on input "55695530" at bounding box center [511, 17] width 419 height 33
drag, startPoint x: 395, startPoint y: 22, endPoint x: 361, endPoint y: 41, distance: 38.6
click at [366, 34] on form "55695530 Ship ID Ship From Ship To Tracking Nu. Status Ship ID 55695530 Ship Fr…" at bounding box center [521, 17] width 441 height 34
paste input "6780018"
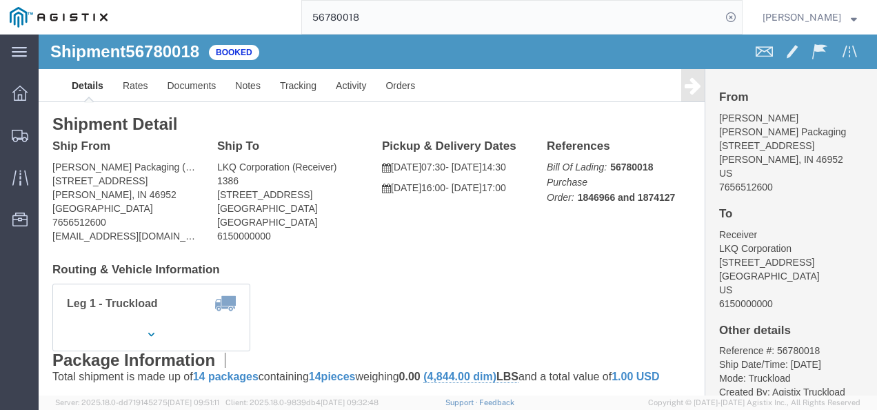
click h4 "Routing & Vehicle Information"
click at [385, 4] on input "56780018" at bounding box center [511, 17] width 419 height 33
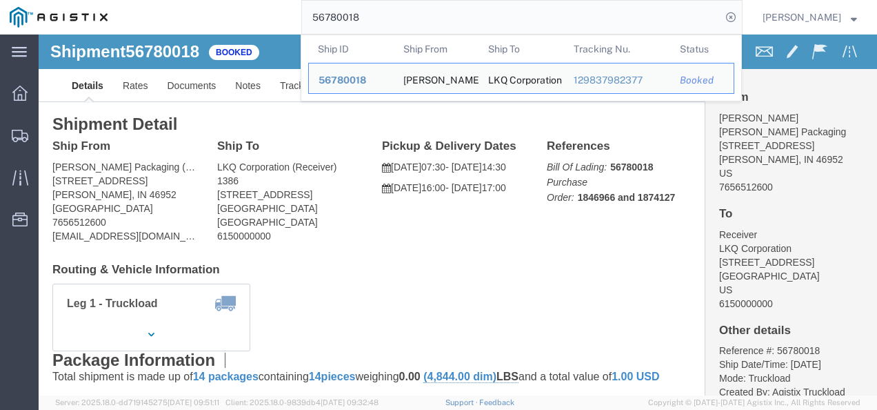
drag, startPoint x: 385, startPoint y: 4, endPoint x: 364, endPoint y: 14, distance: 22.8
click at [378, 6] on input "56780018" at bounding box center [511, 17] width 419 height 33
paste input "1417"
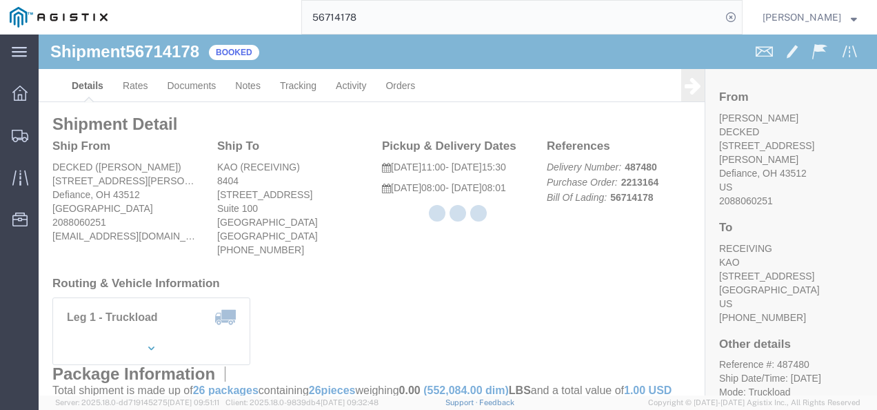
click div "Leg 1 - Truckload Vehicle 1: Standard Dry Van (53 Feet) Number of trucks: 1"
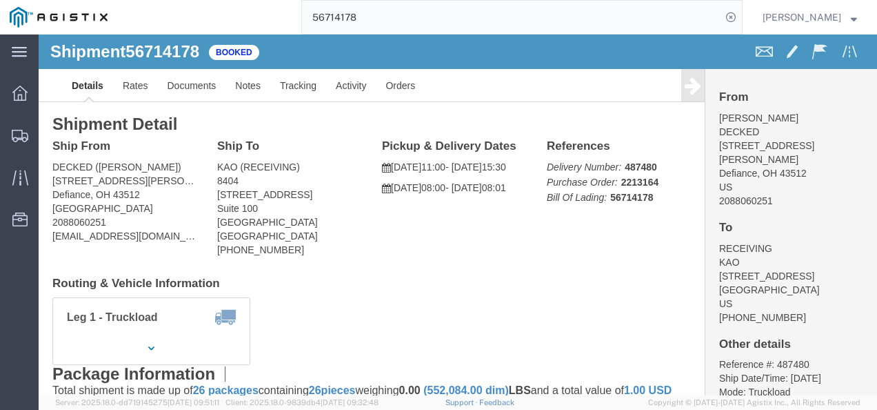
drag, startPoint x: 472, startPoint y: 241, endPoint x: 426, endPoint y: 334, distance: 103.3
click div "Shipment Detail Ship From DECKED ([PERSON_NAME]) [STREET_ADDRESS][PERSON_NAME] …"
click at [412, 17] on input "56714178" at bounding box center [511, 17] width 419 height 33
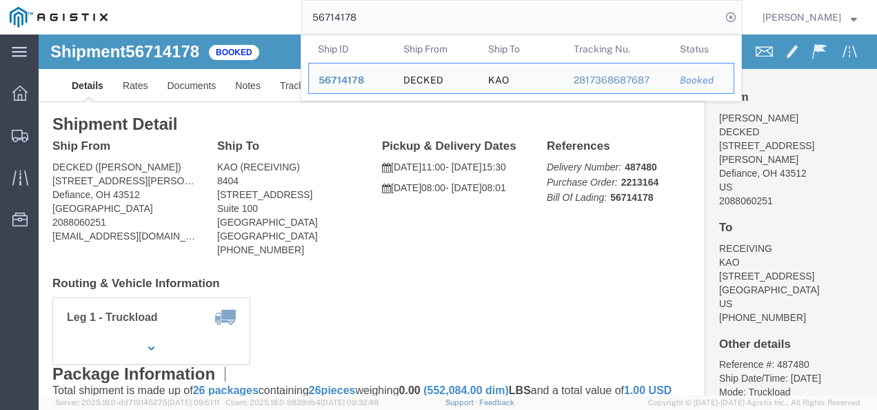
click at [410, 17] on input "56714178" at bounding box center [511, 17] width 419 height 33
paste input "56688566"
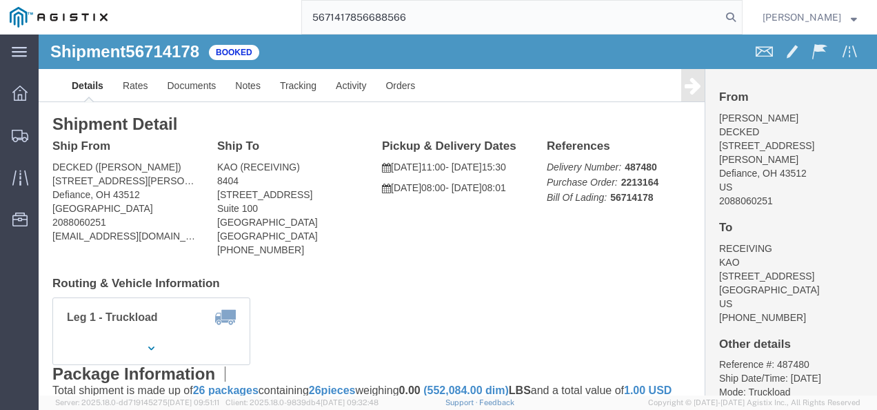
drag, startPoint x: 377, startPoint y: 19, endPoint x: 298, endPoint y: 2, distance: 81.0
click div "Shipment 56714178 Booked Details Rates Documents Notes Tracking Activity Orders…"
drag, startPoint x: 359, startPoint y: 17, endPoint x: 387, endPoint y: 12, distance: 28.0
click at [383, 16] on input "5671417856688566" at bounding box center [511, 17] width 419 height 33
click at [389, 11] on input "5671417856688566" at bounding box center [511, 17] width 419 height 33
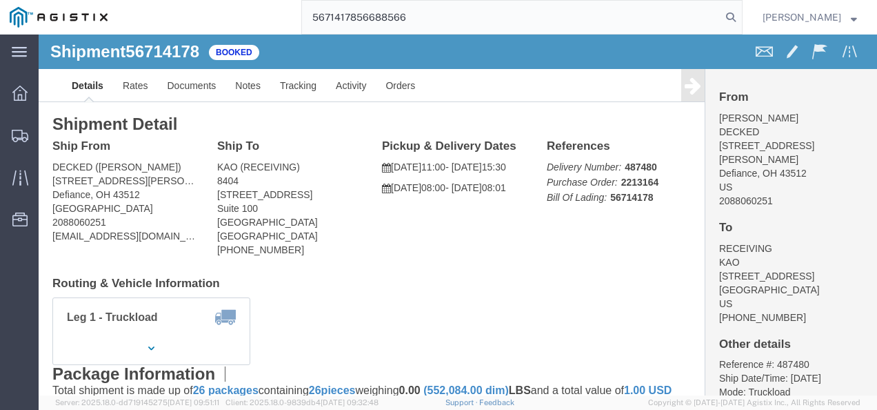
drag, startPoint x: 388, startPoint y: 11, endPoint x: 366, endPoint y: 16, distance: 22.6
click at [373, 16] on input "5671417856688566" at bounding box center [511, 17] width 419 height 33
click at [358, 16] on input "5671417856688566" at bounding box center [511, 17] width 419 height 33
click at [359, 16] on input "5671417856688566" at bounding box center [511, 17] width 419 height 33
click at [354, 16] on input "5671417856688566" at bounding box center [511, 17] width 419 height 33
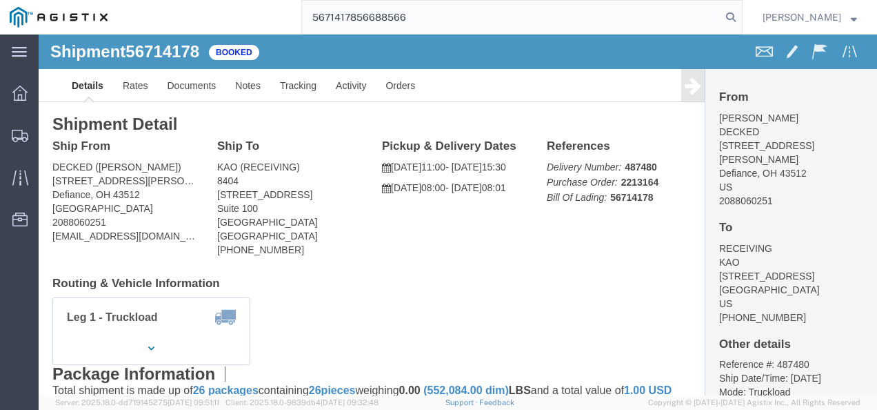
click at [355, 16] on input "5671417856688566" at bounding box center [511, 17] width 419 height 33
click at [354, 16] on input "5671417856688566" at bounding box center [511, 17] width 419 height 33
click at [345, 16] on input "5671417856688566" at bounding box center [511, 17] width 419 height 33
paste input "search"
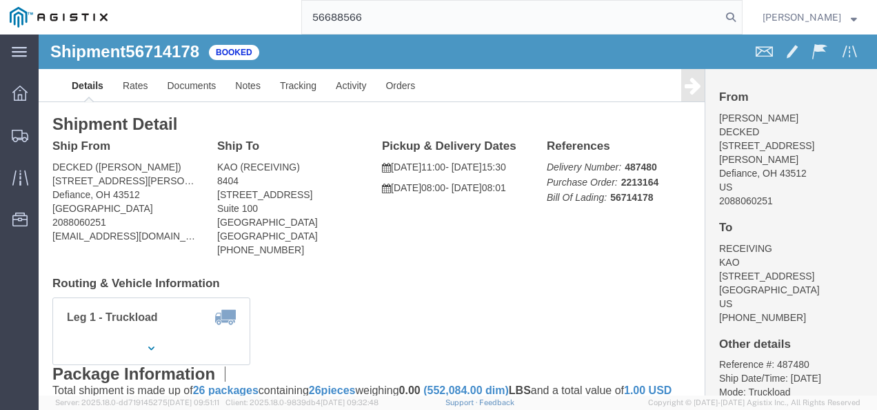
type input "56688566"
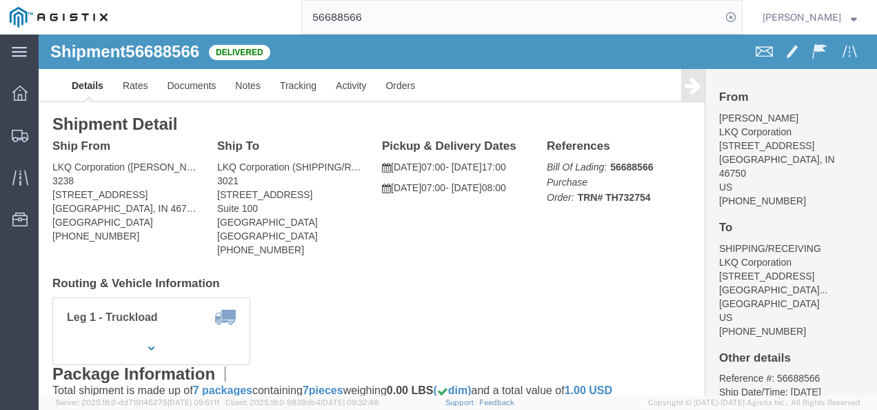
click h4 "Routing & Vehicle Information"
click div "Shipment Detail Ship From LKQ Corporation ([PERSON_NAME]) [GEOGRAPHIC_DATA][STR…"
click span "56688566"
copy span "56688566"
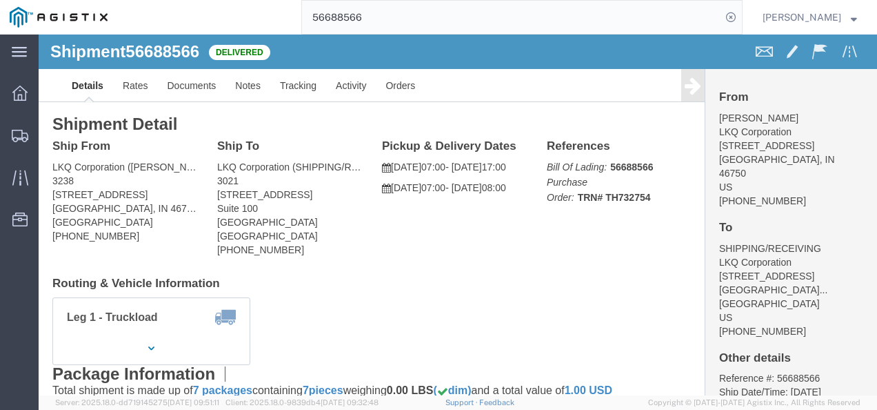
click div "Shipment Detail Ship From LKQ Corporation ([PERSON_NAME]) [GEOGRAPHIC_DATA][STR…"
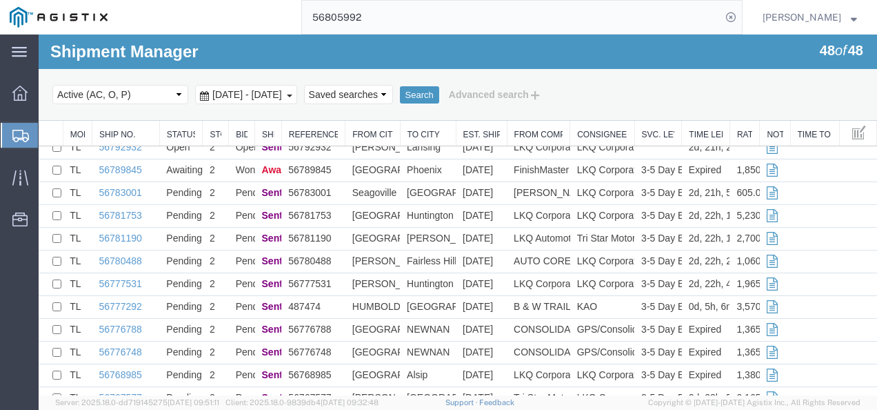
scroll to position [374, 0]
click at [465, 7] on input "56805992" at bounding box center [511, 17] width 419 height 33
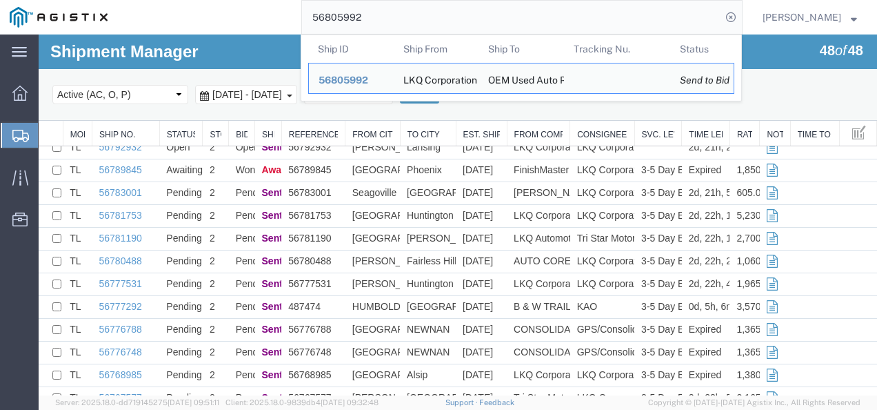
click at [461, 7] on input "56805992" at bounding box center [511, 17] width 419 height 33
paste input "7649"
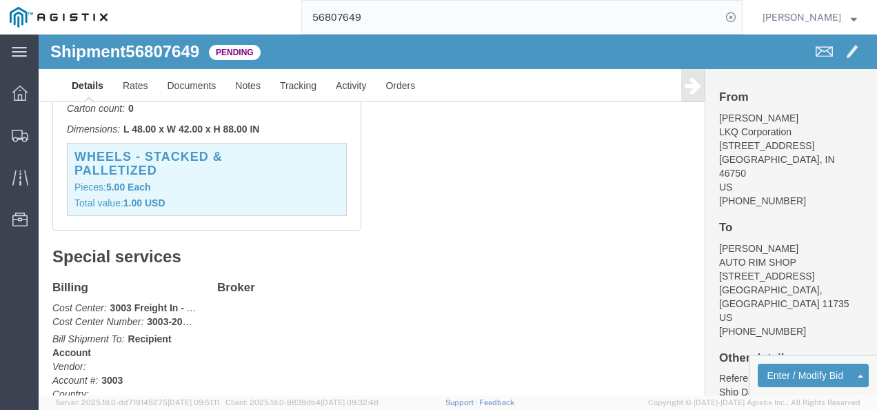
drag, startPoint x: 343, startPoint y: 241, endPoint x: 364, endPoint y: 237, distance: 21.0
click div "Special services Billing Cost Center: 3003 Freight In - Aftermarket Cost Center…"
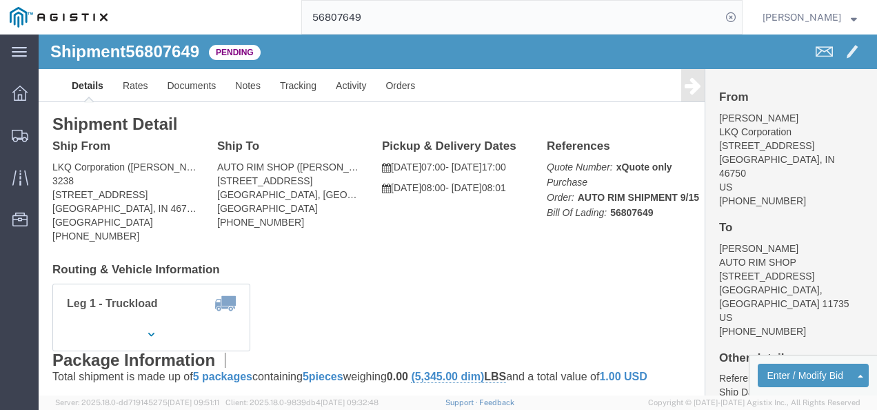
click h4 "Routing & Vehicle Information"
drag, startPoint x: 484, startPoint y: 408, endPoint x: 436, endPoint y: 360, distance: 68.3
click div "Shipment Detail Ship From LKQ Corporation (DEE SNEAD) 3238 1870 Riverfork Drive…"
click div "Package Information Total shipment is made up of 5 packages containing 5 pieces…"
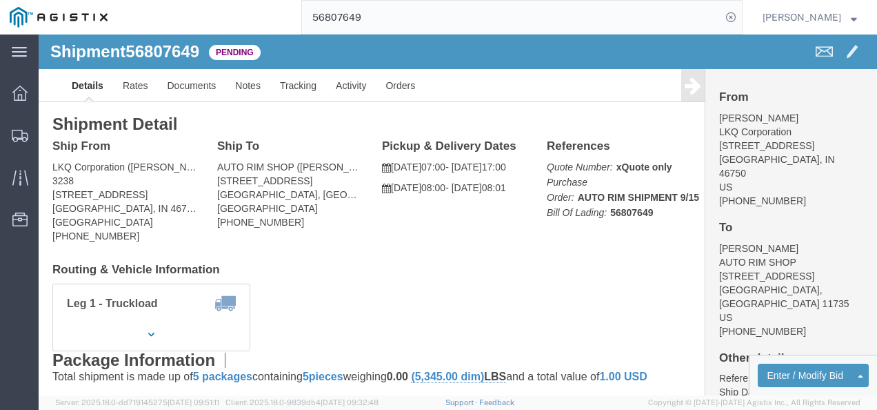
click div "Leg 1 - Truckload Vehicle 1: Standard Dry Van (53 Feet) Number of trucks: 1"
drag, startPoint x: 337, startPoint y: 266, endPoint x: 143, endPoint y: 239, distance: 195.8
click div "Leg 1 - Truckload Vehicle 1: Standard Dry Van (53 Feet) Number of trucks: 1"
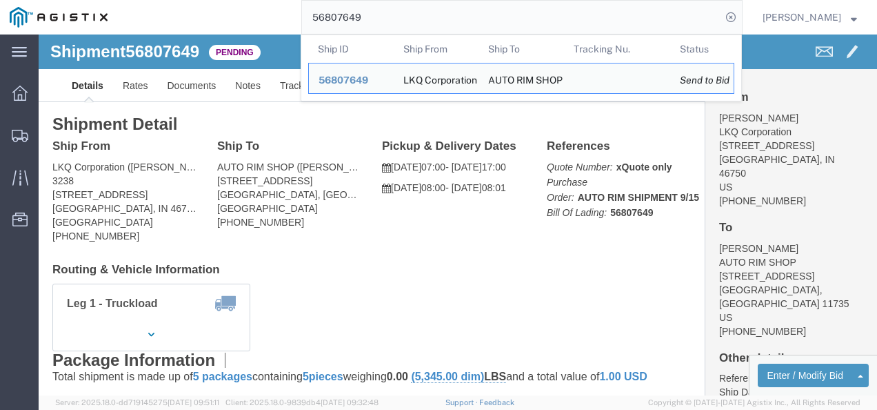
drag, startPoint x: 452, startPoint y: 14, endPoint x: 452, endPoint y: 23, distance: 9.0
click at [452, 19] on input "56807649" at bounding box center [511, 17] width 419 height 33
click at [448, 26] on input "56807649" at bounding box center [511, 17] width 419 height 33
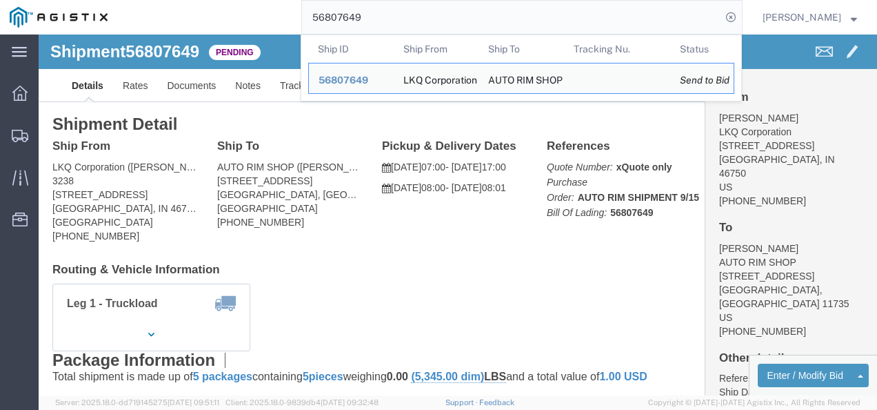
click at [448, 26] on input "56807649" at bounding box center [511, 17] width 419 height 33
paste input "761497"
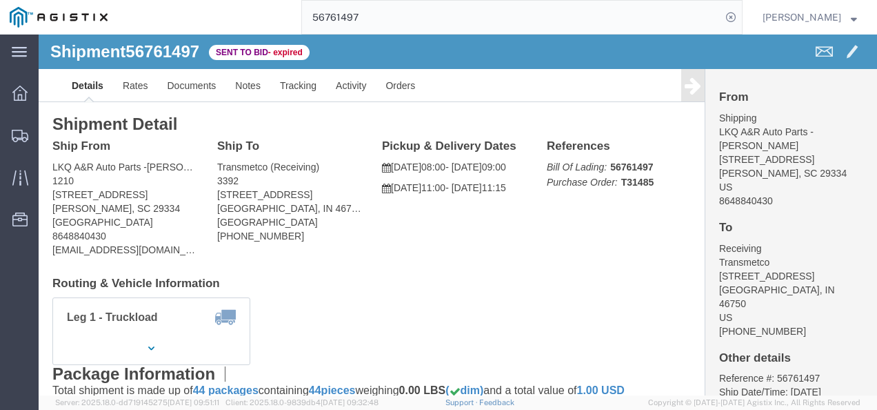
click h4 "Routing & Vehicle Information"
click link "Rates"
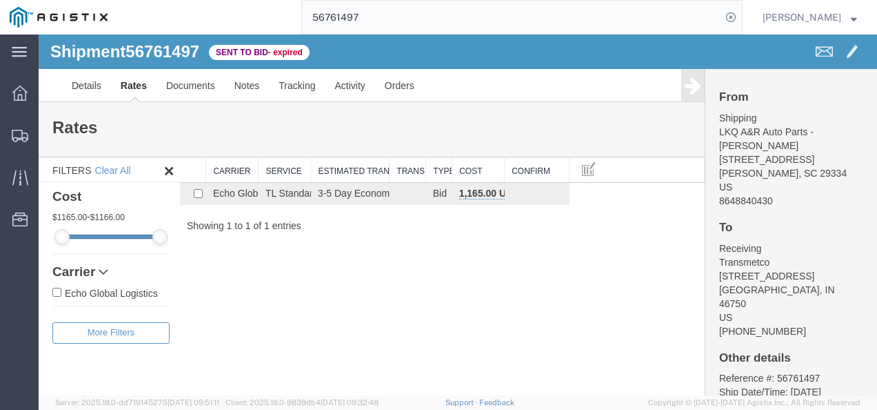
click at [437, 297] on div "Shipment 56761497 1 of 1 Sent to Bid - expired Details Rates Documents Notes Tr…" at bounding box center [458, 214] width 839 height 361
click at [88, 83] on link "Details" at bounding box center [86, 85] width 49 height 33
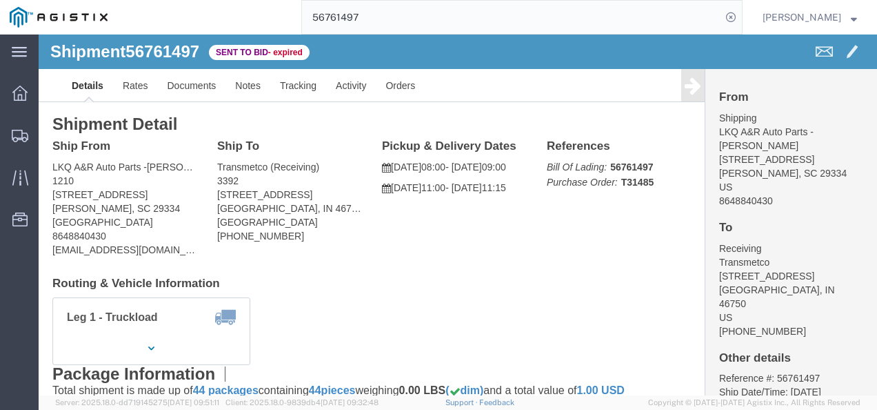
click h4 "Routing & Vehicle Information"
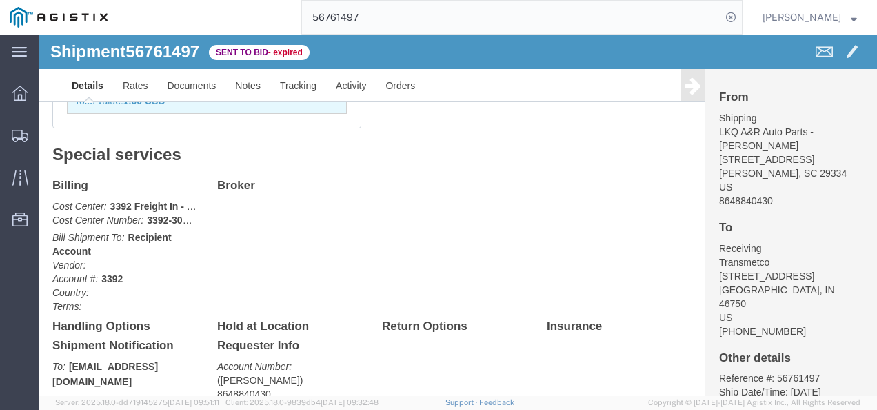
scroll to position [621, 0]
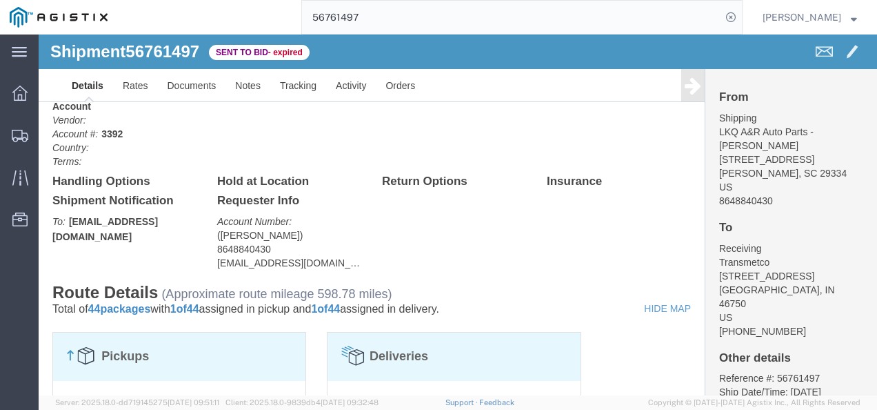
drag, startPoint x: 487, startPoint y: 217, endPoint x: 472, endPoint y: 214, distance: 14.7
click div "Billing Cost Center: 3392 Freight In - Wheel Cores Cost Center Number: 3392-301…"
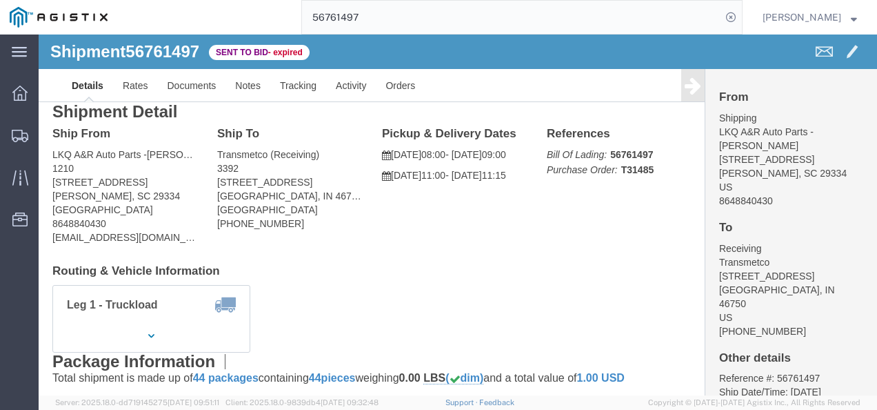
scroll to position [0, 0]
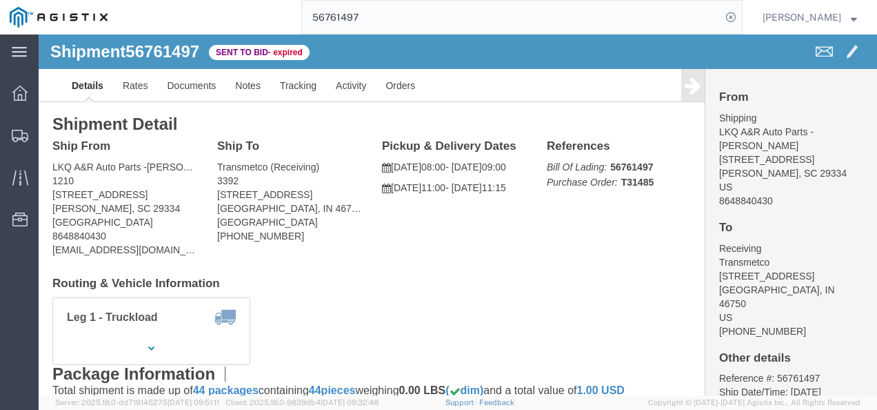
click at [438, 14] on input "56761497" at bounding box center [511, 17] width 419 height 33
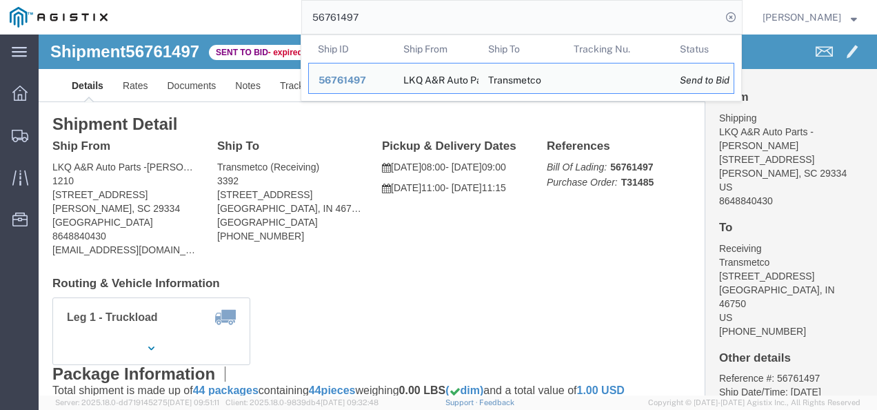
click at [438, 14] on input "56761497" at bounding box center [511, 17] width 419 height 33
paste input "152004"
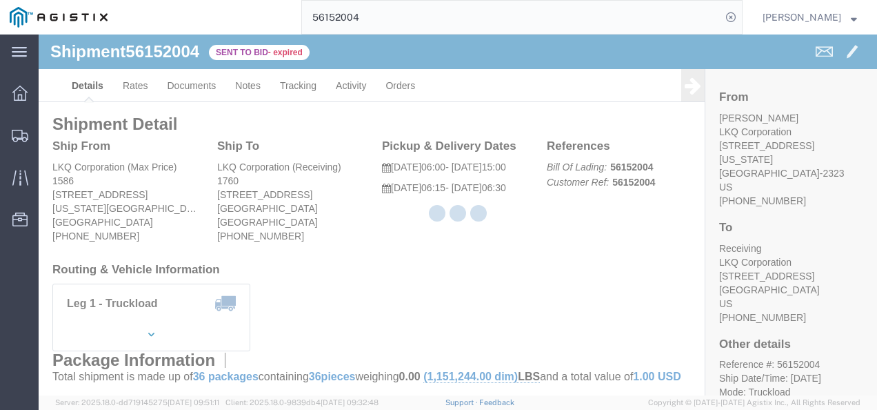
click div "Leg 1 - Truckload Vehicle 1: Standard Dry Van (53 Feet) Number of trucks: 1"
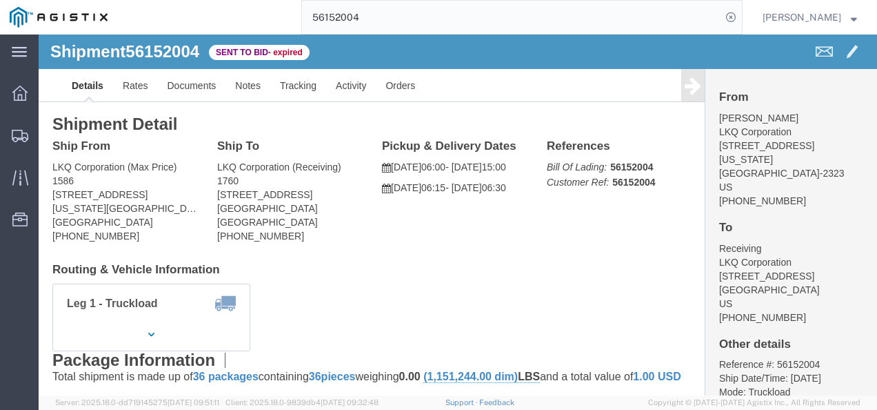
click div "Leg 1 - Truckload Vehicle 1: Standard Dry Van (53 Feet) Number of trucks: 1"
click link "Rates"
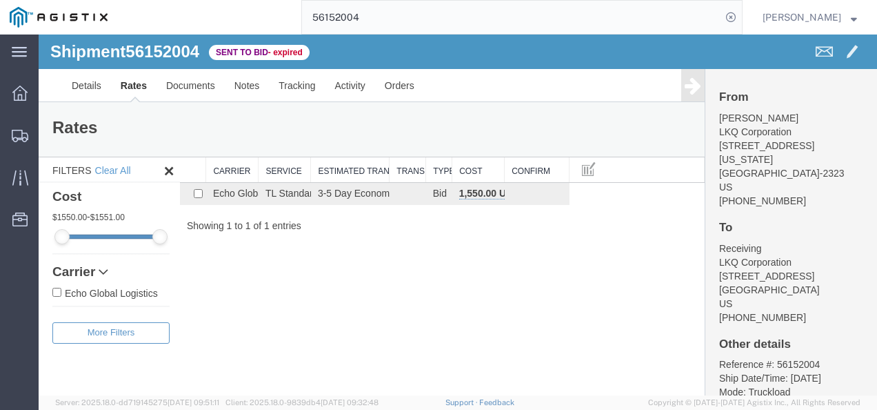
click at [434, 258] on div "Shipment 56152004 1 of 1 Sent to Bid - expired Details Rates Documents Notes Tr…" at bounding box center [458, 214] width 839 height 361
click at [514, 226] on div "Search: Carrier Service Estimated Transit Transit Days Type Cost Confirm Echo G…" at bounding box center [442, 194] width 525 height 75
drag, startPoint x: 492, startPoint y: 283, endPoint x: 243, endPoint y: 124, distance: 295.2
click at [485, 281] on div "Shipment 56152004 1 of 1 Sent to Bid - expired Details Rates Documents Notes Tr…" at bounding box center [458, 214] width 839 height 361
click at [167, 52] on span "56152004" at bounding box center [163, 51] width 74 height 19
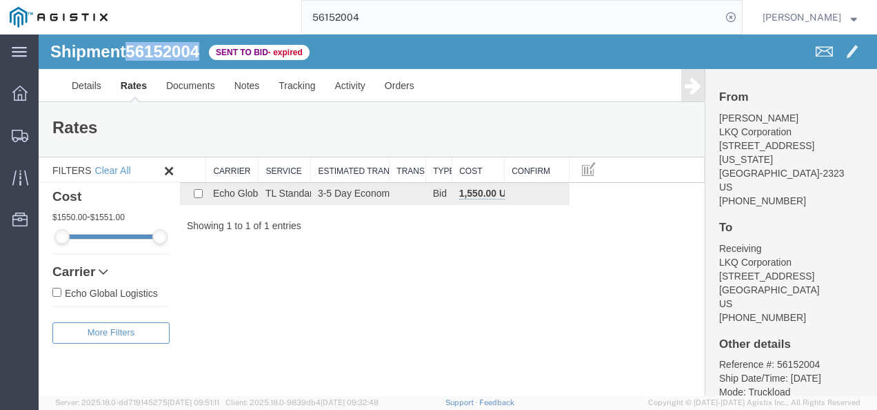
click at [167, 52] on span "56152004" at bounding box center [163, 51] width 74 height 19
copy span "56152004"
drag, startPoint x: 540, startPoint y: 312, endPoint x: 492, endPoint y: 357, distance: 65.4
click at [517, 320] on div "Shipment 56152004 1 of 1 Sent to Bid - expired Details Rates Documents Notes Tr…" at bounding box center [458, 214] width 839 height 361
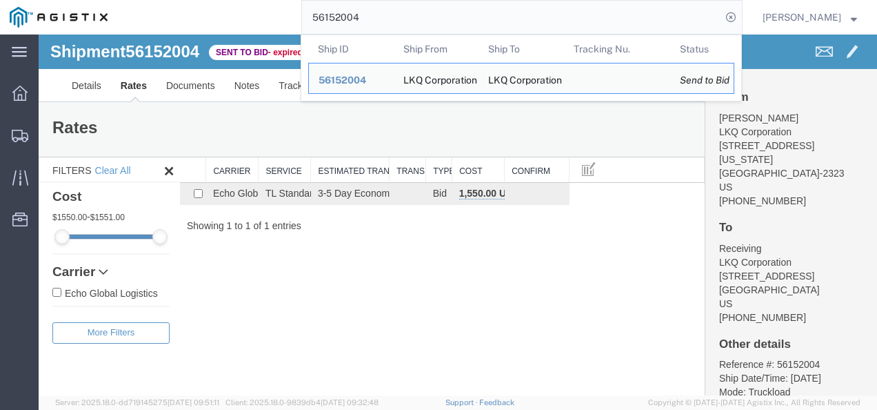
click at [412, 18] on input "56152004" at bounding box center [511, 17] width 419 height 33
drag, startPoint x: 411, startPoint y: 15, endPoint x: 352, endPoint y: 44, distance: 65.4
click at [388, 23] on input "56152004" at bounding box center [511, 17] width 419 height 33
click at [335, 52] on th "Ship ID" at bounding box center [351, 49] width 86 height 28
drag, startPoint x: 508, startPoint y: 332, endPoint x: 528, endPoint y: 441, distance: 111.5
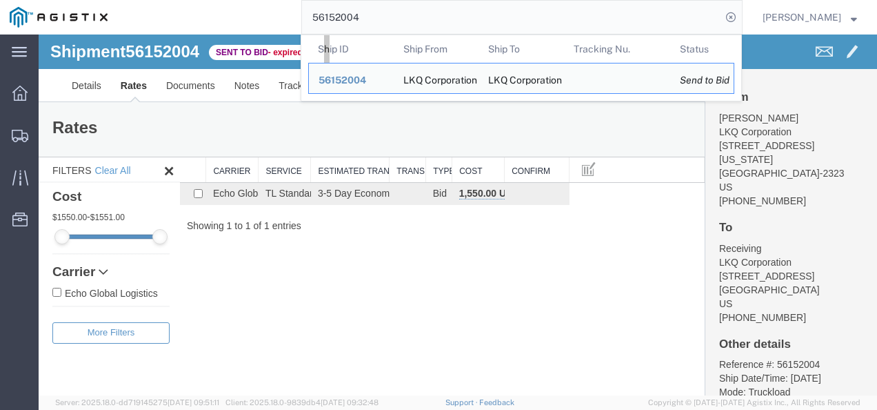
click at [508, 332] on div "Shipment 56152004 1 of 1 Sent to Bid - expired Details Rates Documents Notes Tr…" at bounding box center [458, 214] width 839 height 361
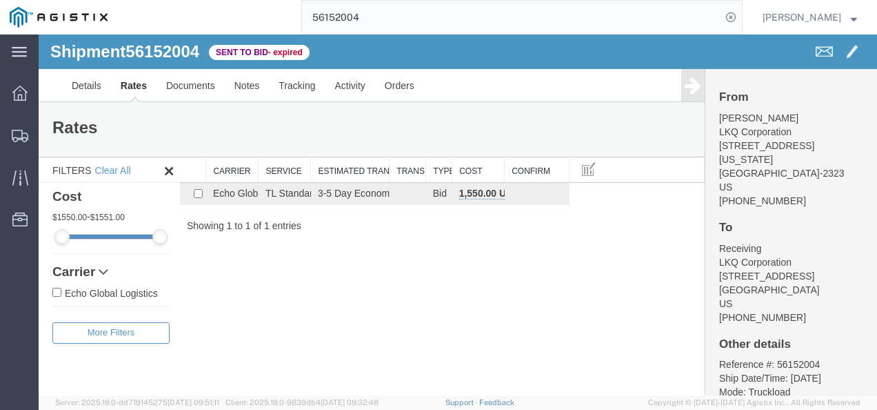
click at [578, 297] on div "Shipment 56152004 1 of 1 Sent to Bid - expired Details Rates Documents Notes Tr…" at bounding box center [458, 214] width 839 height 361
click at [92, 91] on link "Details" at bounding box center [86, 85] width 49 height 33
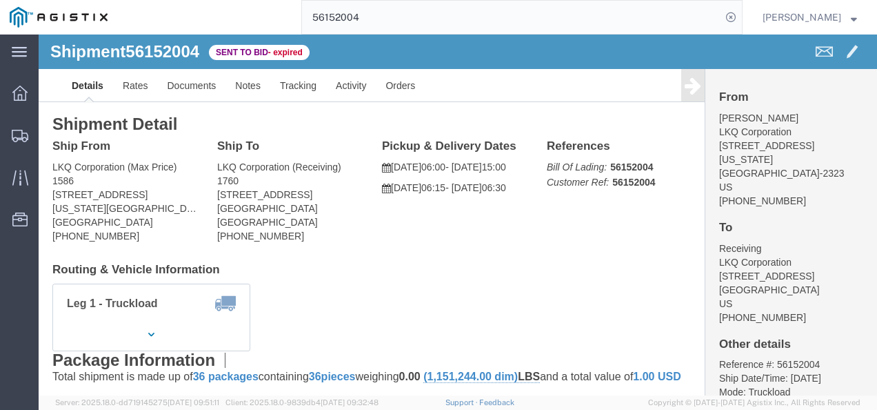
click h4 "Routing & Vehicle Information"
drag, startPoint x: 350, startPoint y: 226, endPoint x: 346, endPoint y: 199, distance: 27.1
click div "Shipment Detail Ship From LKQ Corporation (Max Price) 1586 6111 Bunkum Rd Washi…"
click at [417, 4] on input "56152004" at bounding box center [511, 17] width 419 height 33
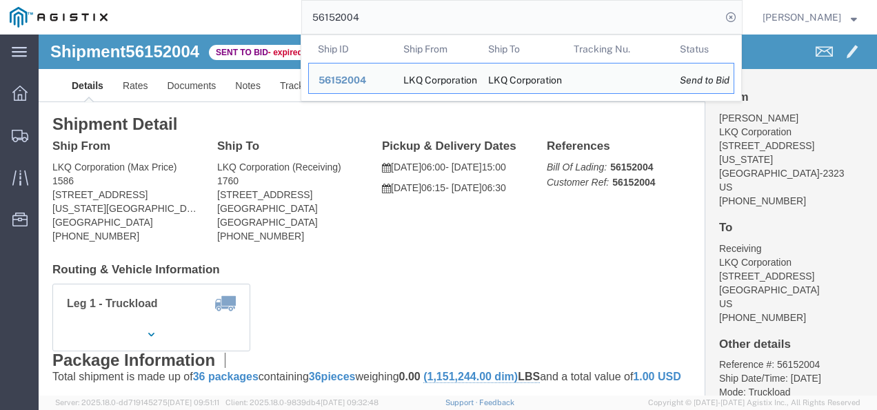
click at [417, 4] on input "56152004" at bounding box center [511, 17] width 419 height 33
paste input "807649"
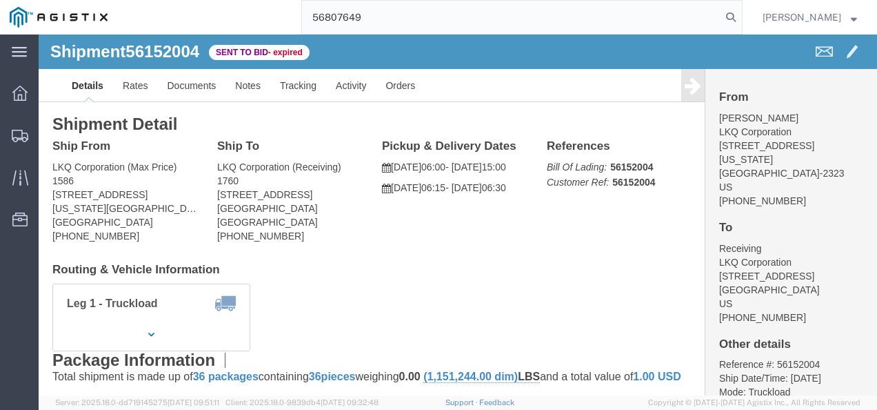
type input "56807649"
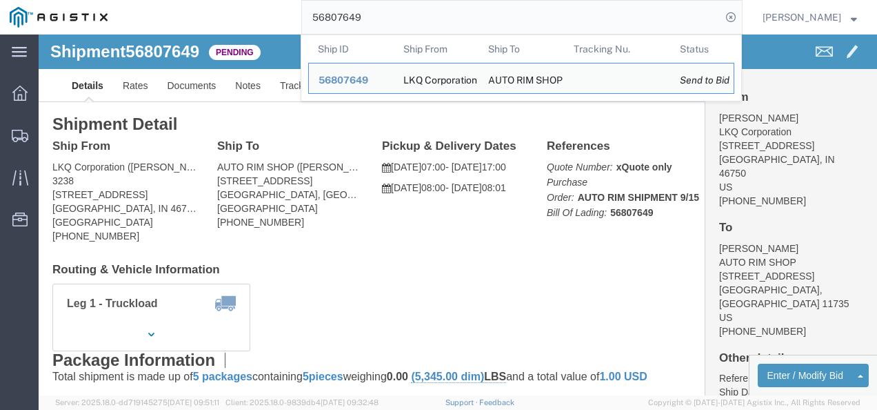
click div "Leg 1 - Truckload Vehicle 1: Standard Dry Van (53 Feet) Number of trucks: 1"
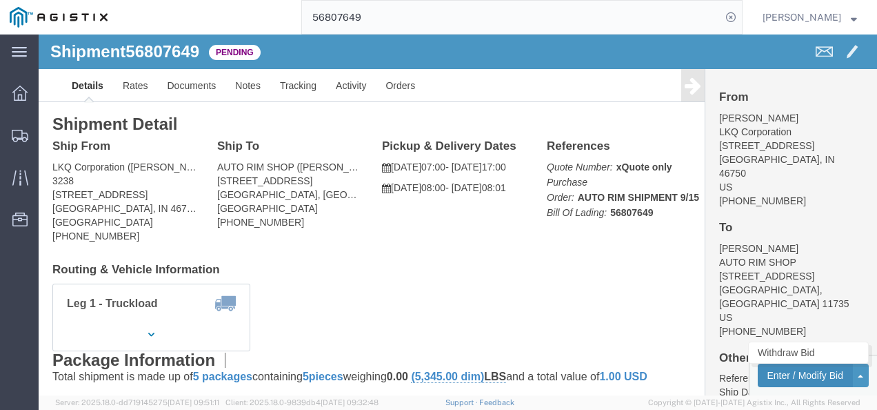
click button "Enter / Modify Bid"
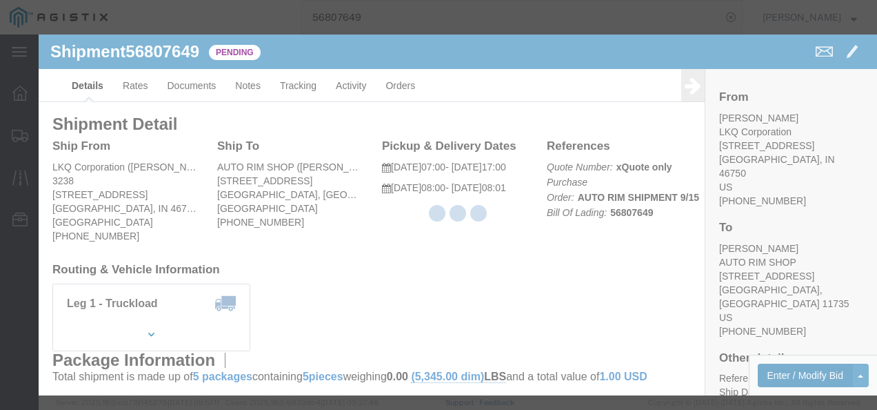
select select "4622"
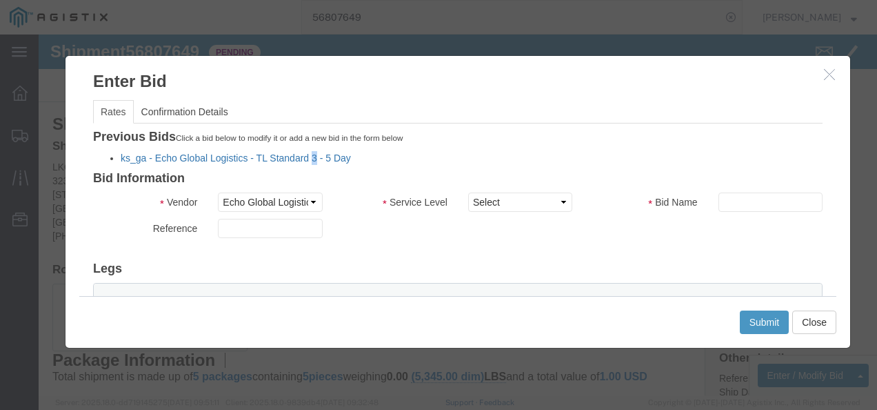
click li "ks_ga - Echo Global Logistics - TL Standard 3 - 5 Day"
click link "ks_ga - Echo Global Logistics - TL Standard 3 - 5 Day"
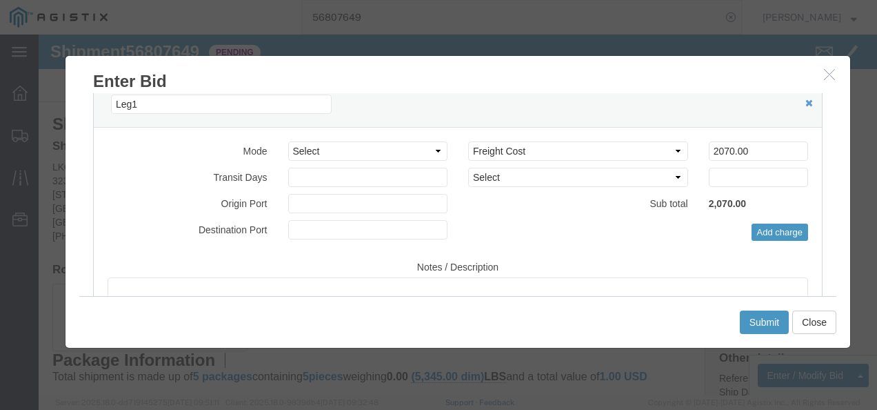
scroll to position [207, 0]
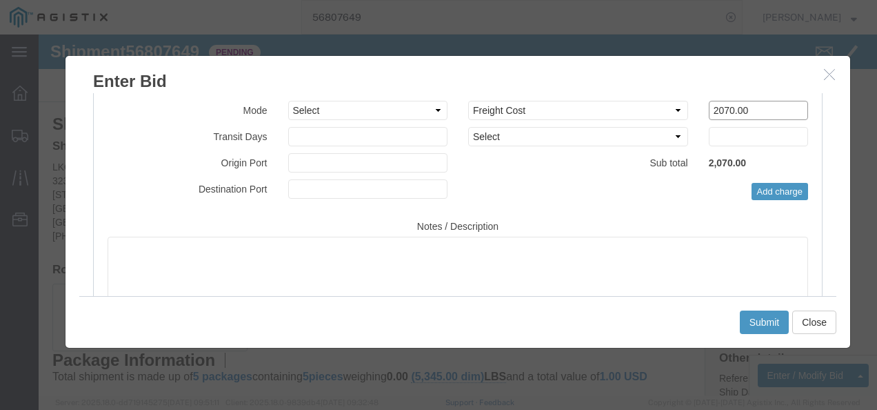
drag, startPoint x: 709, startPoint y: 78, endPoint x: 368, endPoint y: 69, distance: 340.8
click div "Mode Select Air Less than Truckload Multi-Leg Ocean Freight Rail Small Parcel T…"
type input "1500"
click button "Submit"
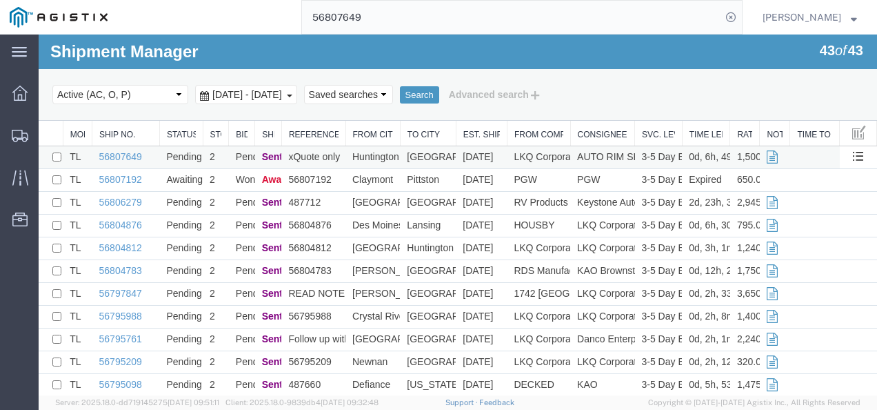
click at [148, 152] on td "56807649" at bounding box center [126, 157] width 68 height 23
click at [119, 157] on div at bounding box center [458, 214] width 839 height 361
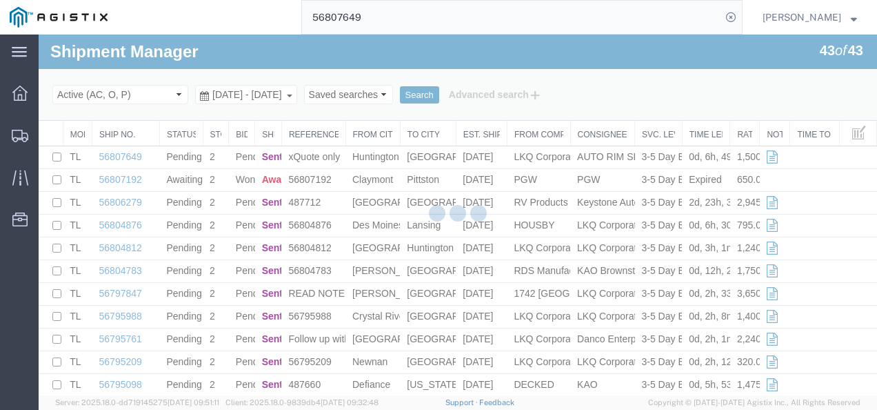
click at [119, 157] on div at bounding box center [458, 214] width 839 height 361
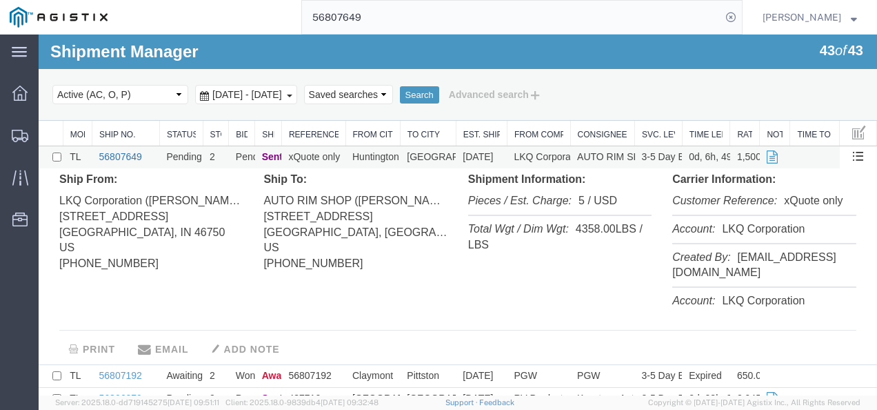
click at [125, 151] on link "56807649" at bounding box center [120, 156] width 43 height 11
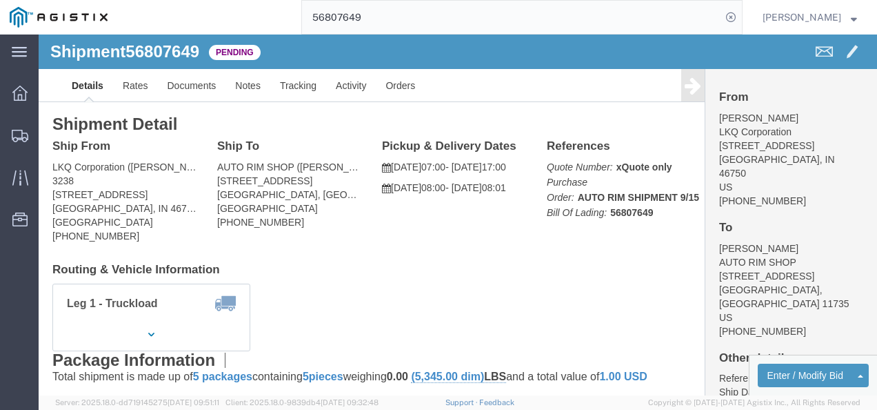
click h4 "Routing & Vehicle Information"
click span "56807649"
copy span "56807649"
click p "09/17/2025 08:00 - 09/17/2025 08:01"
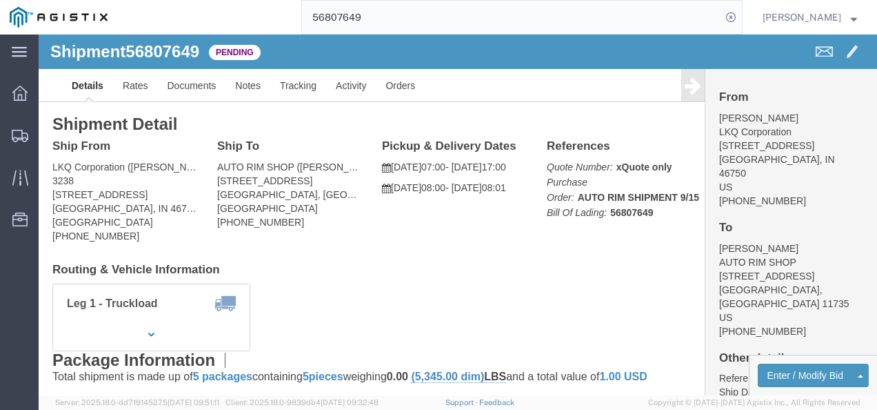
drag, startPoint x: 489, startPoint y: 295, endPoint x: 457, endPoint y: 229, distance: 73.7
click div "Leg 1 - Truckload Vehicle 1: Standard Dry Van (53 Feet) Number of trucks: 1"
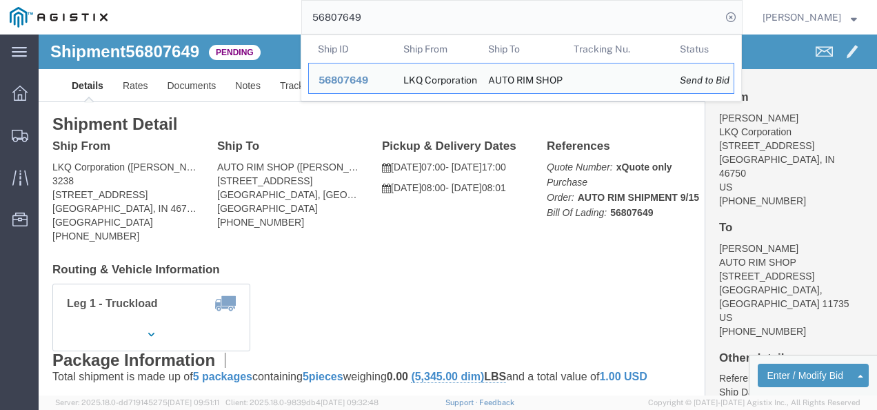
click at [361, 17] on input "56807649" at bounding box center [511, 17] width 419 height 33
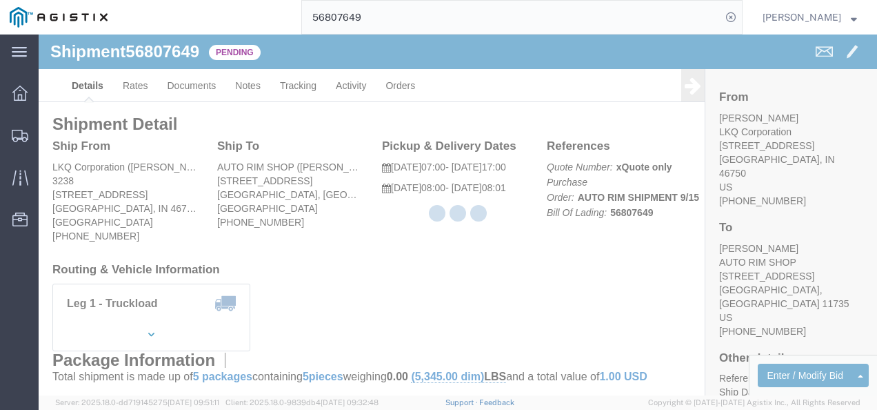
click at [394, 247] on div at bounding box center [458, 214] width 839 height 361
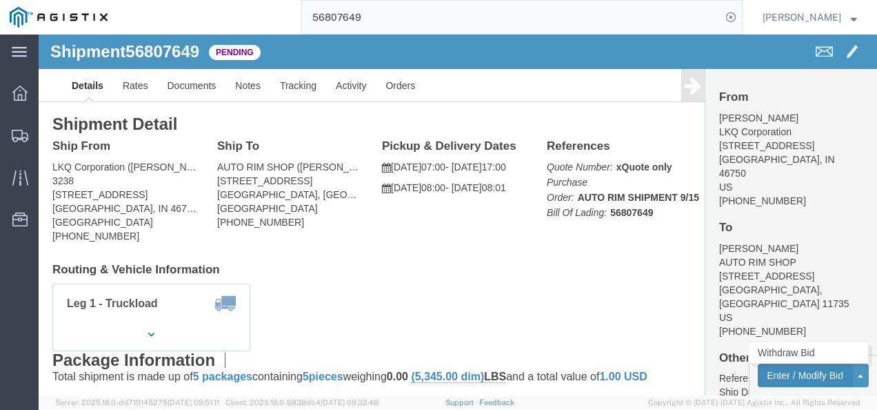
click button "Enter / Modify Bid"
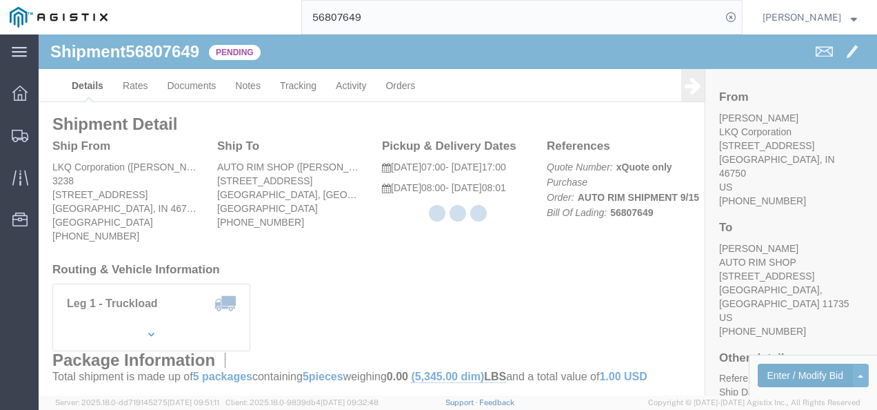
select select "4622"
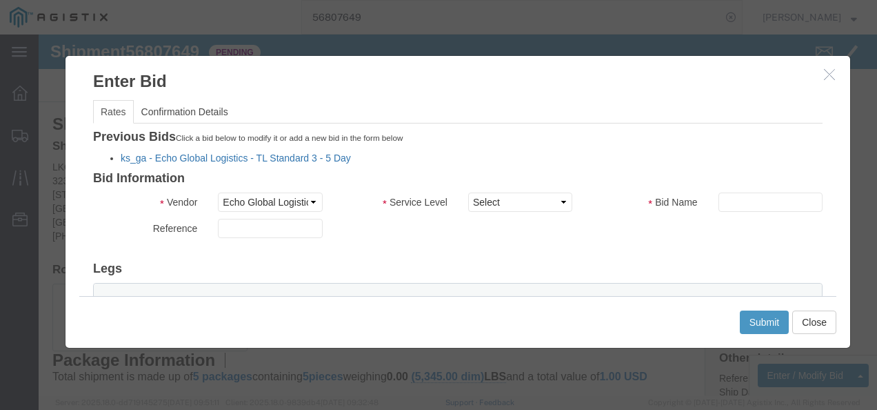
click link "ks_ga - Echo Global Logistics - TL Standard 3 - 5 Day"
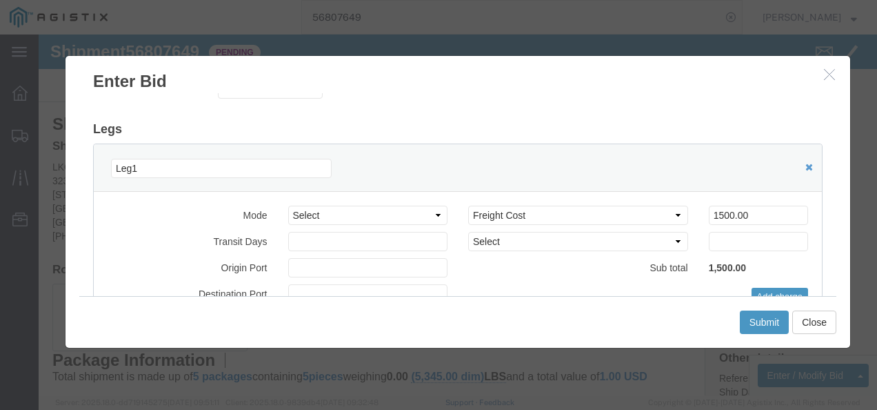
scroll to position [138, 0]
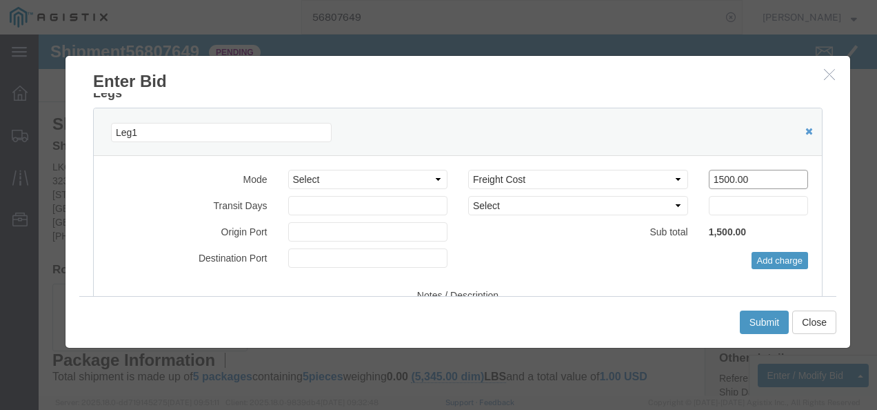
drag, startPoint x: 699, startPoint y: 137, endPoint x: 457, endPoint y: 132, distance: 242.1
click div "Select 2 Day Service 3 Axle Winch Truck 3 to 5 Day Service 96L Domestic Flat Ra…"
type input "1600"
click button "Submit"
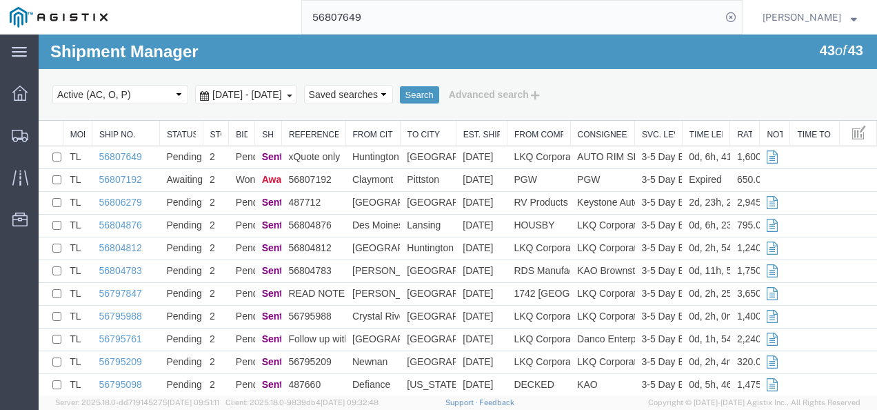
click at [421, 19] on input "56807649" at bounding box center [511, 17] width 419 height 33
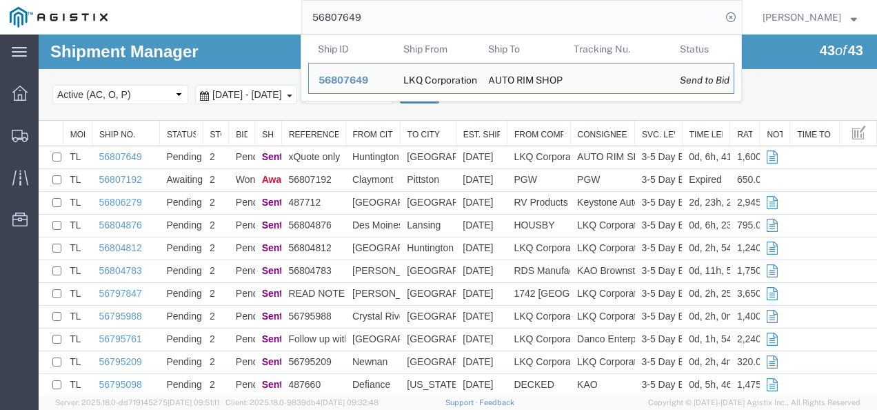
click at [421, 19] on input "56807649" at bounding box center [511, 17] width 419 height 33
click at [797, 92] on div "Select status Active (AC, O, P) All Approved Awaiting Confirmation (AC) Booked …" at bounding box center [457, 94] width 811 height 23
click at [529, 14] on input "56807649" at bounding box center [511, 17] width 419 height 33
click at [459, 118] on div "Search Select status Active (AC, O, P) All Approved Awaiting Confirmation (AC) …" at bounding box center [458, 95] width 839 height 52
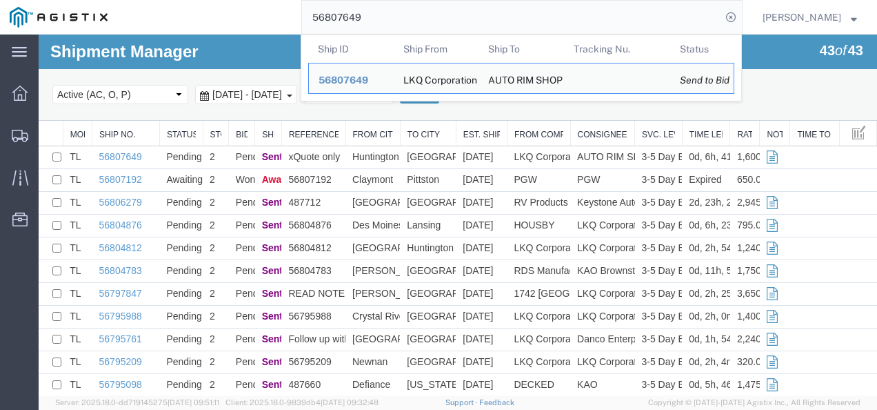
click at [388, 18] on input "56807649" at bounding box center [511, 17] width 419 height 33
click at [387, 18] on input "56807649" at bounding box center [511, 17] width 419 height 33
paste input "745552"
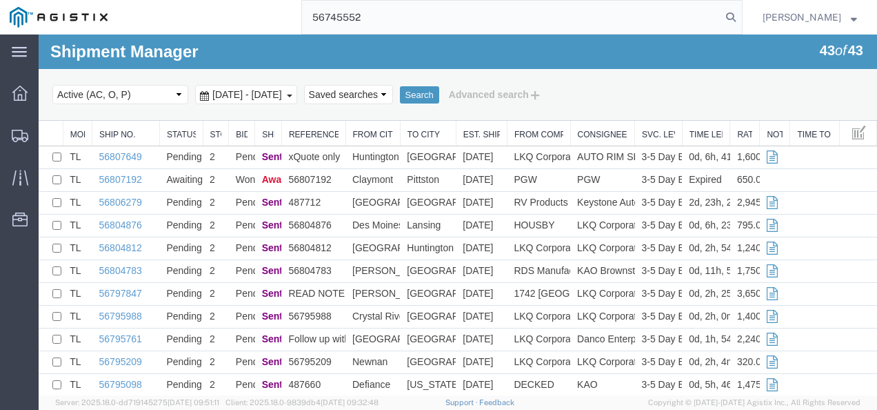
type input "56745552"
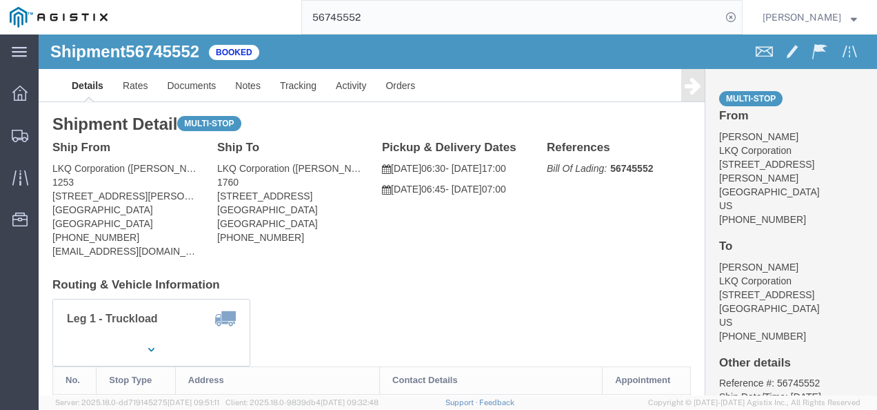
click div "Ship To LKQ Corporation (Chris Milwee) 1760 1710 W Mount Houston Rd Houston, TX…"
click div "Ship From LKQ Corporation (Zachary Prouty) 1253 2040 East Kemper Road Cincinnat…"
